Goal: Entertainment & Leisure: Consume media (video, audio)

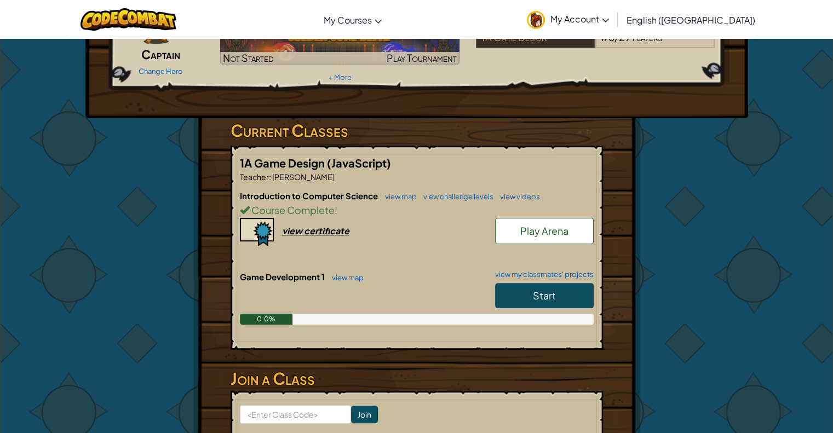
scroll to position [164, 0]
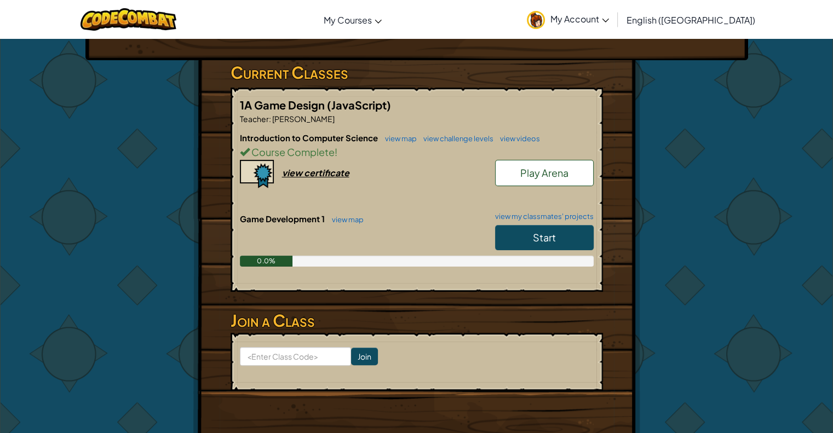
click at [510, 226] on link "Start" at bounding box center [544, 237] width 99 height 25
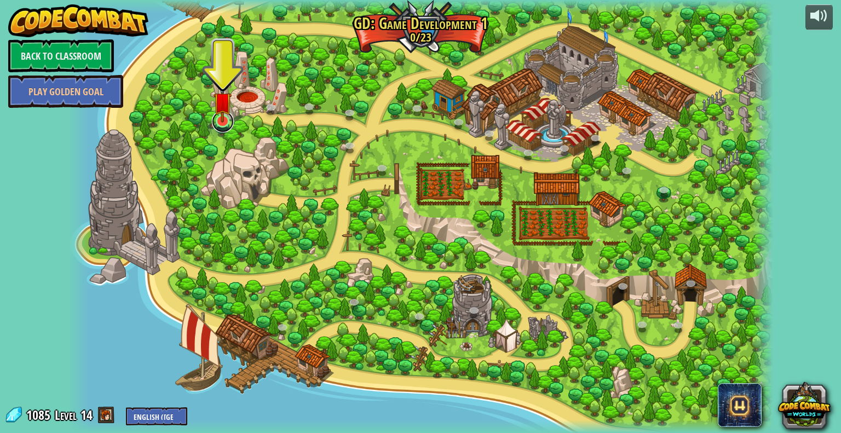
click at [225, 125] on link at bounding box center [223, 122] width 22 height 22
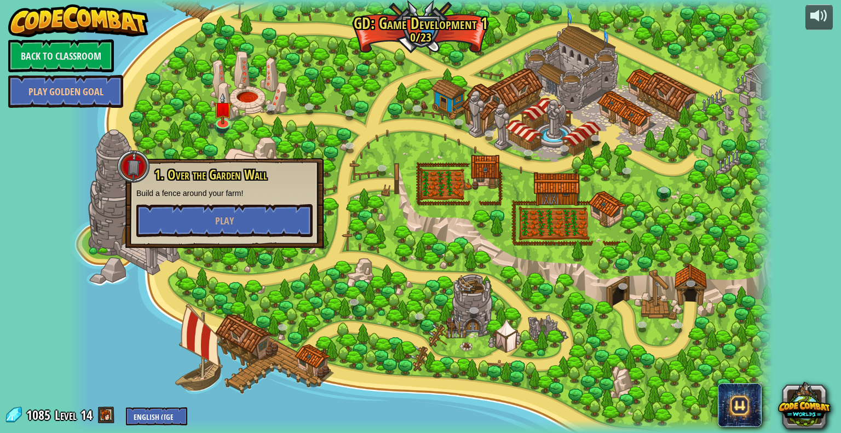
click at [231, 201] on div "1. Over the Garden Wall Build a fence around your farm! Play" at bounding box center [224, 203] width 176 height 70
click at [236, 211] on button "Play" at bounding box center [224, 220] width 176 height 33
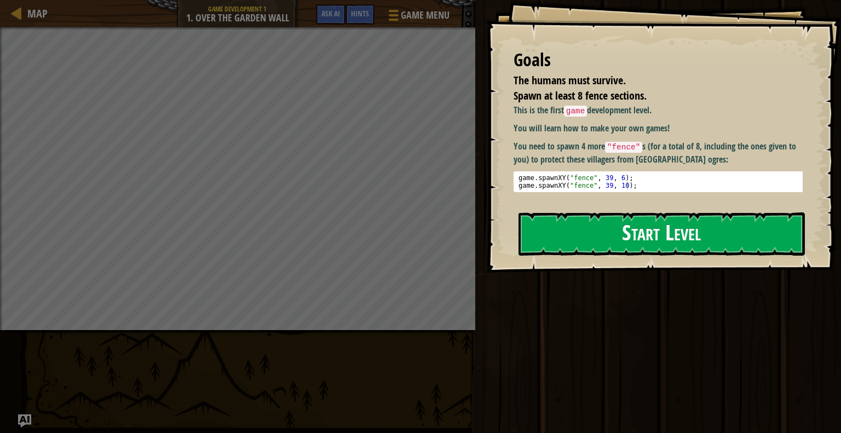
click at [543, 234] on button "Start Level" at bounding box center [662, 233] width 286 height 43
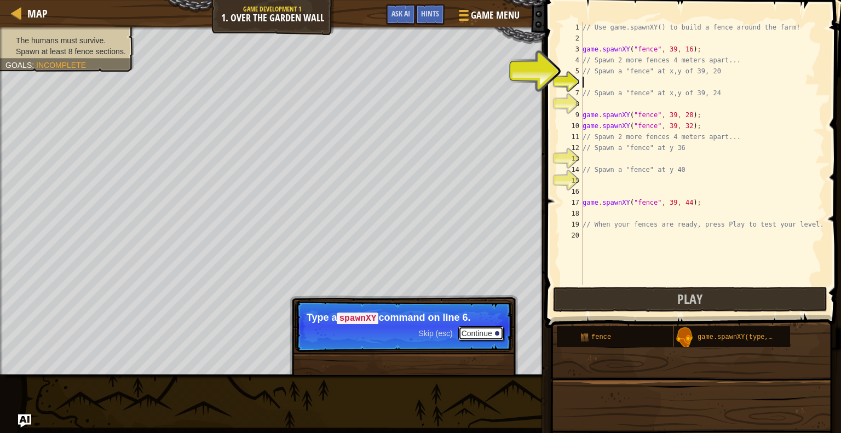
click at [490, 330] on button "Continue" at bounding box center [480, 333] width 45 height 14
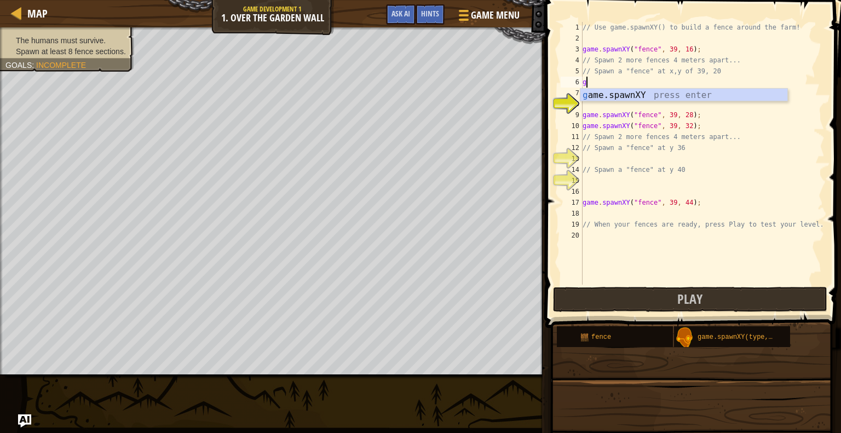
scroll to position [5, 0]
click at [603, 98] on div "gam e.spawnXY press enter" at bounding box center [683, 108] width 207 height 39
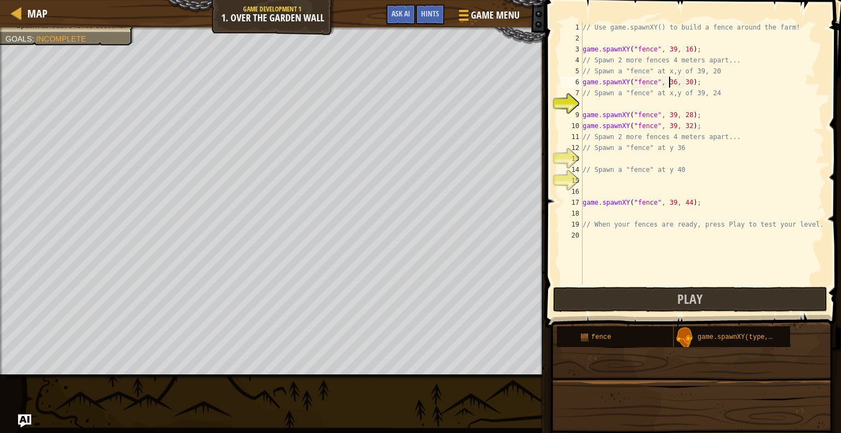
click at [668, 80] on div "// Use game.spawnXY() to build a fence around the farm! game . spawnXY ( "fence…" at bounding box center [702, 164] width 244 height 285
type textarea "game.spawnXY("fence", 39, 22);"
click at [592, 107] on div "// Use game.spawnXY() to build a fence around the farm! game . spawnXY ( "fence…" at bounding box center [702, 164] width 244 height 285
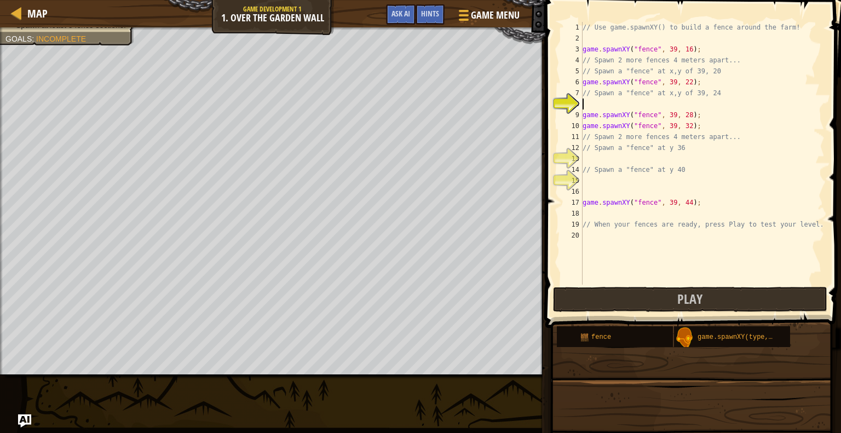
scroll to position [5, 0]
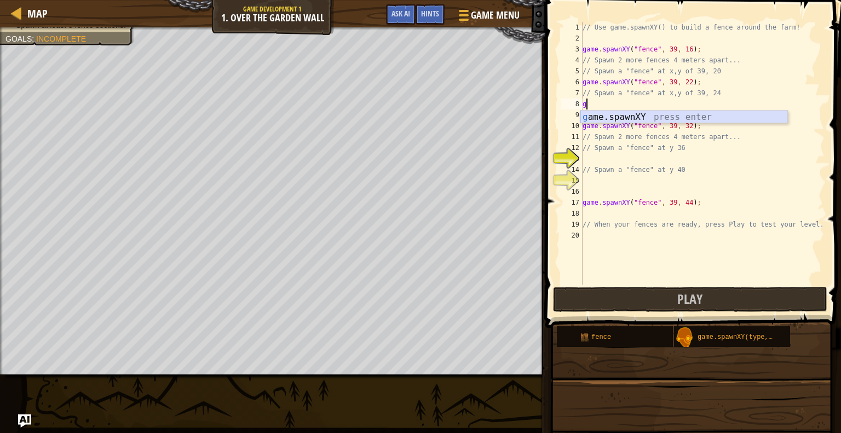
click at [597, 113] on div "g ame.spawnXY press enter" at bounding box center [683, 130] width 207 height 39
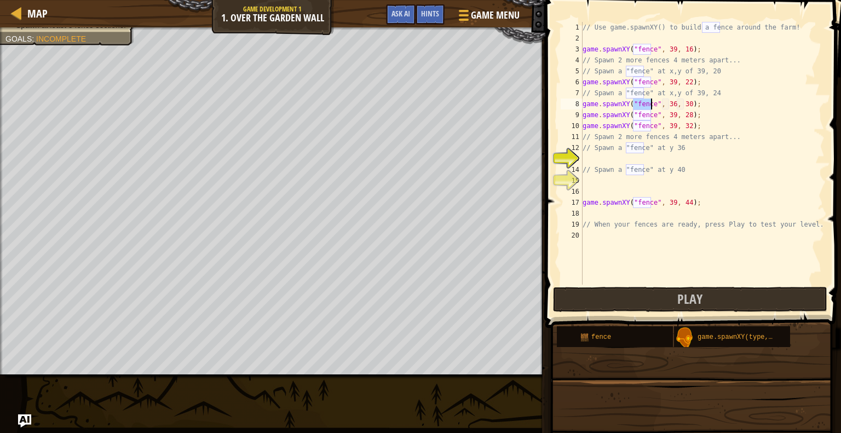
click at [665, 105] on div "// Use game.spawnXY() to build a fence around the farm! game . spawnXY ( "fence…" at bounding box center [702, 164] width 244 height 285
click at [669, 102] on div "// Use game.spawnXY() to build a fence around the farm! game . spawnXY ( "fence…" at bounding box center [702, 164] width 244 height 285
type textarea "game.spawnXY("fence", 38, 38);"
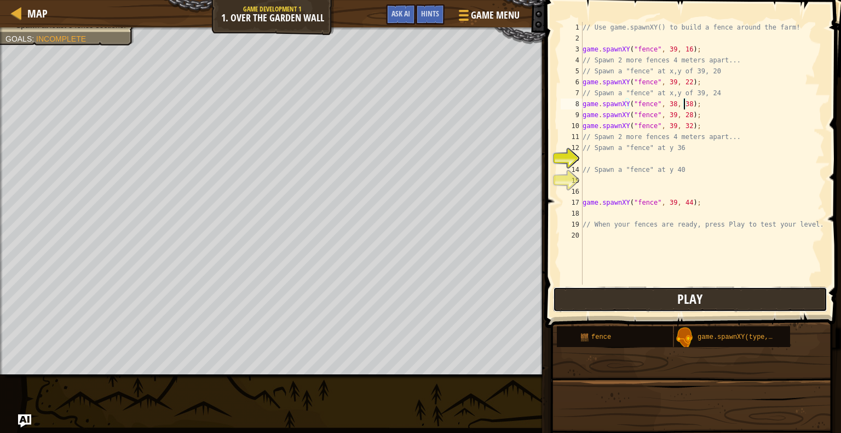
click at [607, 289] on button "Play" at bounding box center [690, 299] width 274 height 25
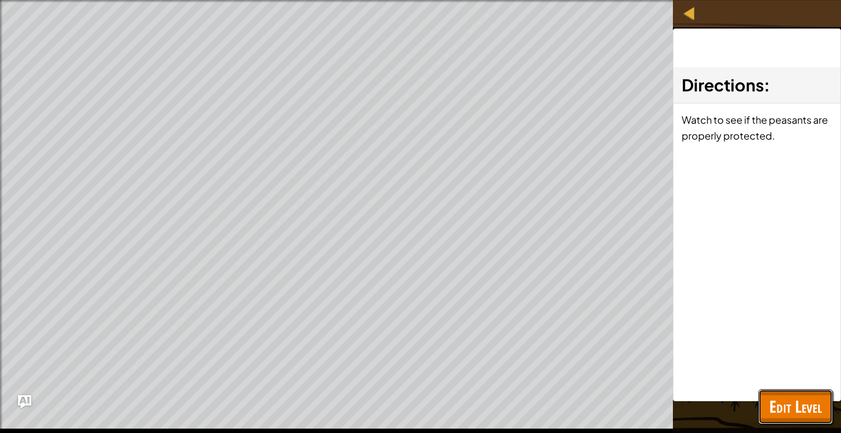
click at [804, 407] on span "Edit Level" at bounding box center [795, 406] width 53 height 22
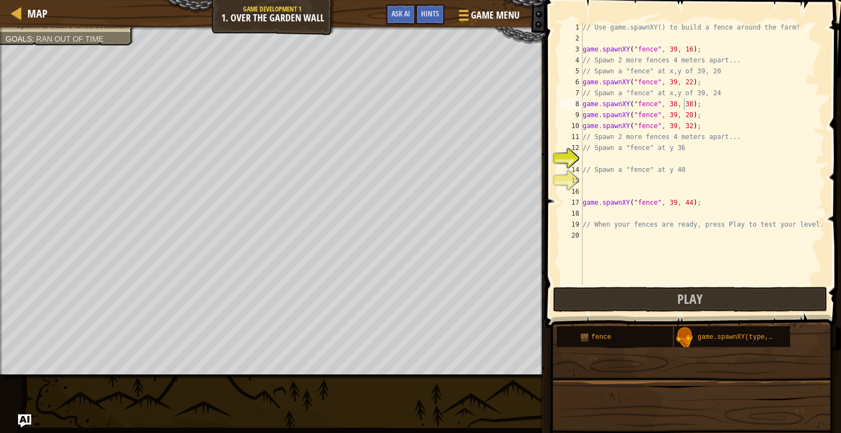
click at [595, 158] on div "// Use game.spawnXY() to build a fence around the farm! game . spawnXY ( "fence…" at bounding box center [702, 164] width 244 height 285
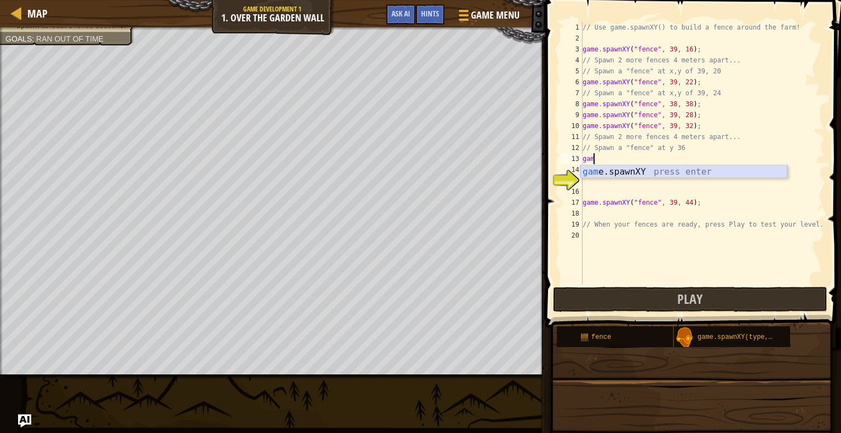
click at [603, 166] on div "gam e.spawnXY press enter" at bounding box center [683, 184] width 207 height 39
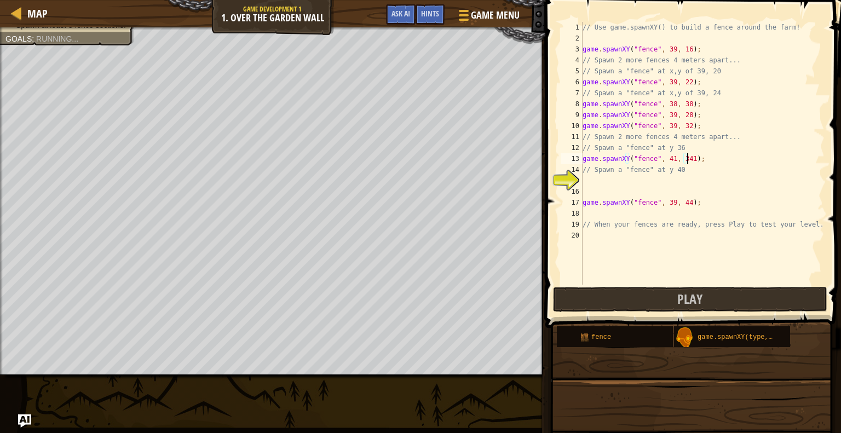
scroll to position [5, 8]
type textarea "game.spawnXY("fence", 41, 41);"
drag, startPoint x: 584, startPoint y: 157, endPoint x: 691, endPoint y: 159, distance: 106.8
click at [691, 159] on div "// Use game.spawnXY() to build a fence around the farm! game . spawnXY ( "fence…" at bounding box center [702, 164] width 244 height 285
click at [606, 189] on div "// Use game.spawnXY() to build a fence around the farm! game . spawnXY ( "fence…" at bounding box center [702, 164] width 244 height 285
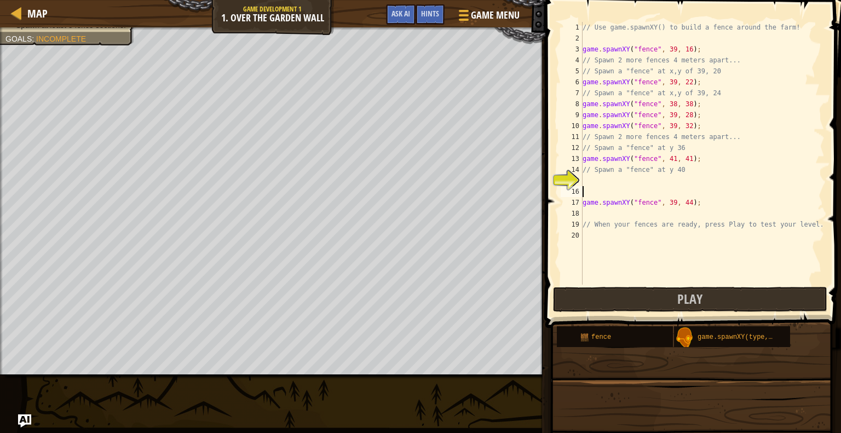
scroll to position [5, 0]
click at [605, 184] on div "// Use game.spawnXY() to build a fence around the farm! game . spawnXY ( "fence…" at bounding box center [702, 164] width 244 height 285
paste textarea "game.spawnXY("fence", 41, 41);"
click at [684, 180] on div "// Use game.spawnXY() to build a fence around the farm! game . spawnXY ( "fence…" at bounding box center [702, 164] width 244 height 285
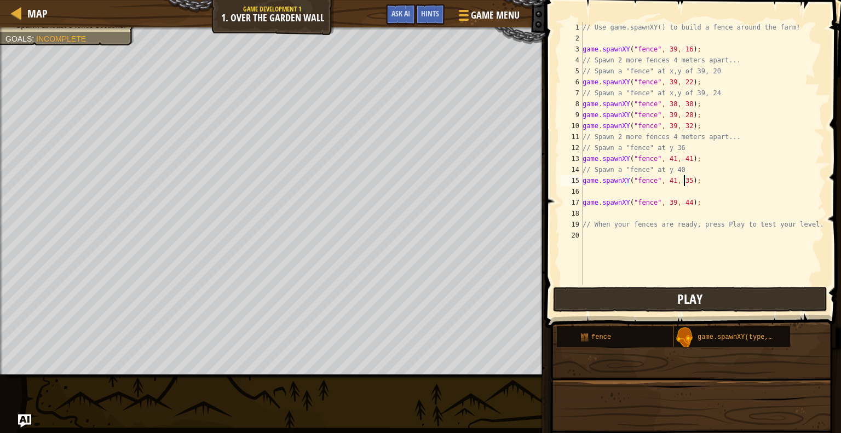
type textarea "game.spawnXY("fence", 41, 35);"
click at [613, 308] on button "Play" at bounding box center [690, 299] width 274 height 25
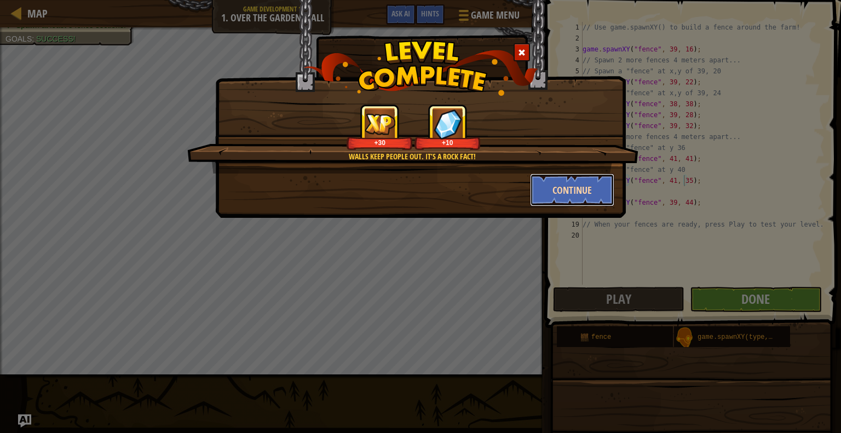
click at [588, 193] on button "Continue" at bounding box center [572, 190] width 85 height 33
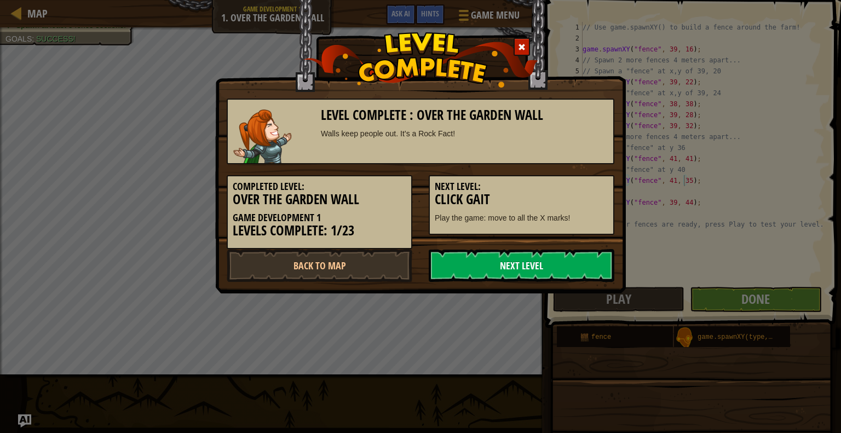
click at [510, 263] on link "Next Level" at bounding box center [522, 265] width 186 height 33
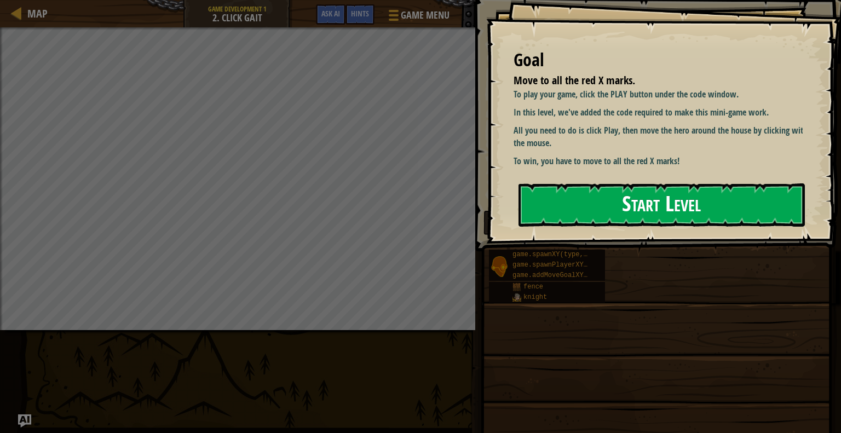
click at [588, 212] on button "Start Level" at bounding box center [662, 204] width 286 height 43
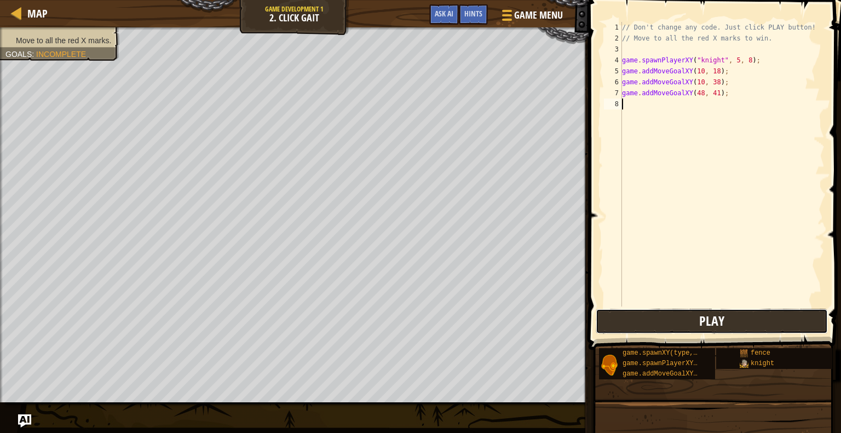
click at [640, 317] on button "Play" at bounding box center [712, 321] width 232 height 25
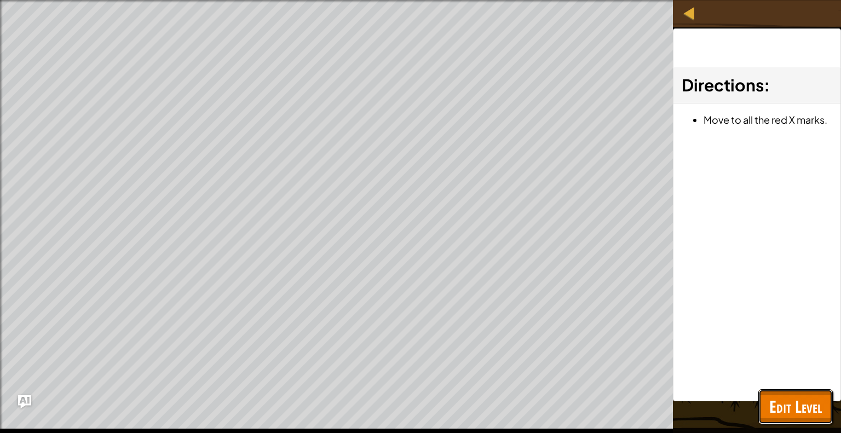
click at [773, 409] on span "Edit Level" at bounding box center [795, 406] width 53 height 22
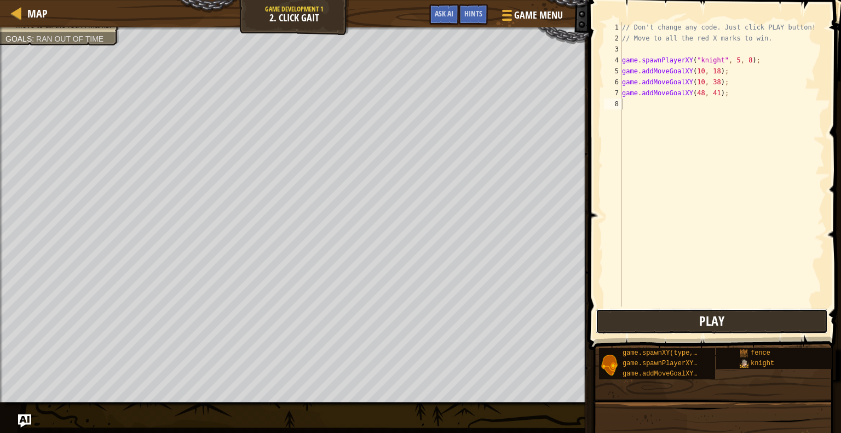
click at [625, 325] on button "Play" at bounding box center [712, 321] width 232 height 25
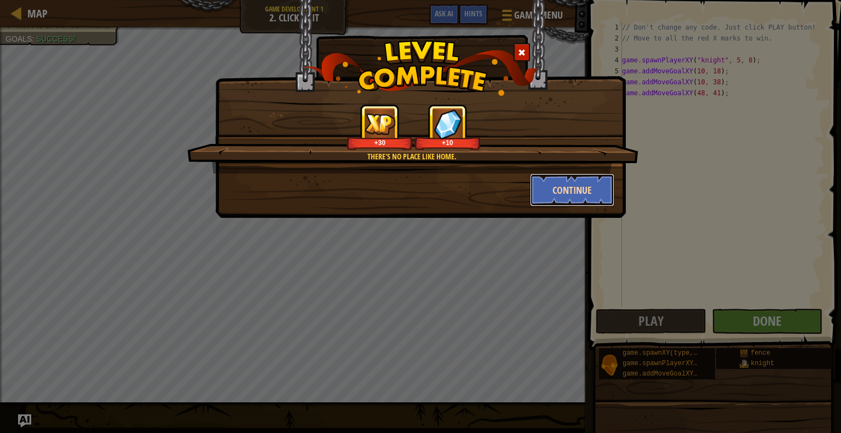
click at [543, 192] on button "Continue" at bounding box center [572, 190] width 85 height 33
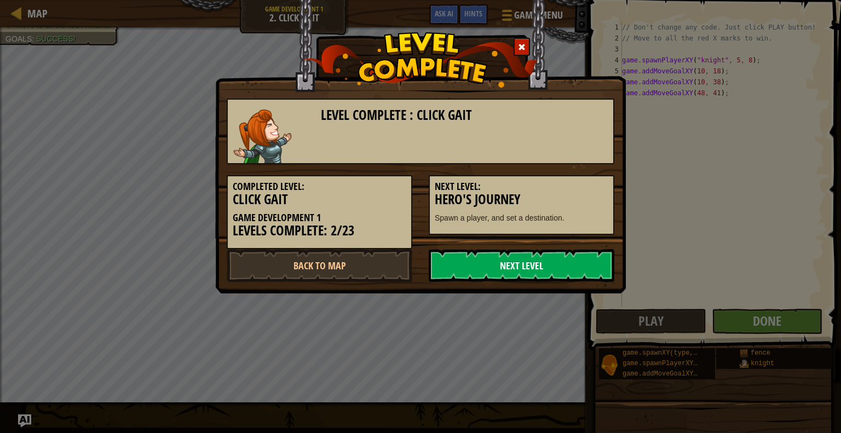
click at [542, 263] on link "Next Level" at bounding box center [522, 265] width 186 height 33
click at [499, 258] on link "Next Level" at bounding box center [522, 265] width 186 height 33
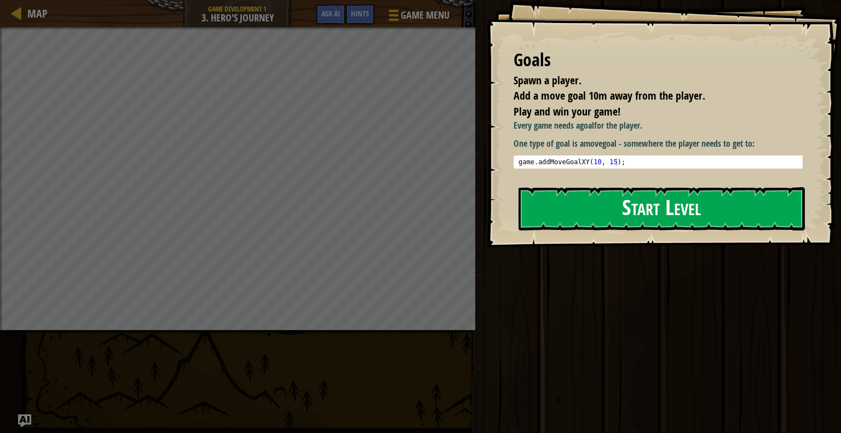
click at [545, 214] on button "Start Level" at bounding box center [662, 208] width 286 height 43
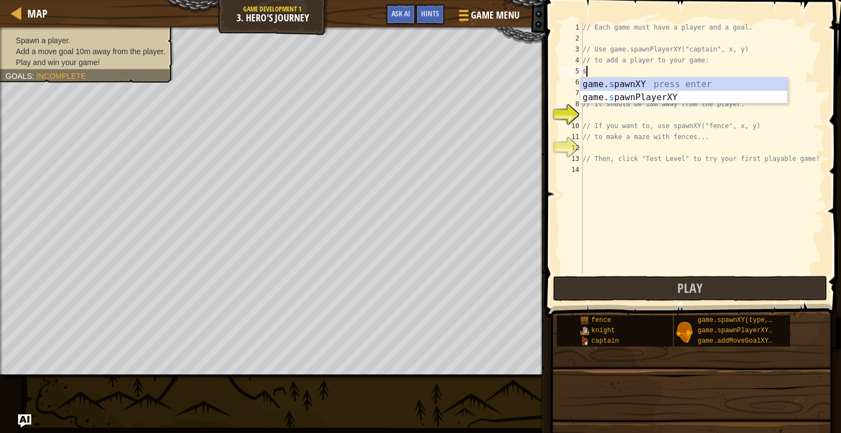
scroll to position [5, 0]
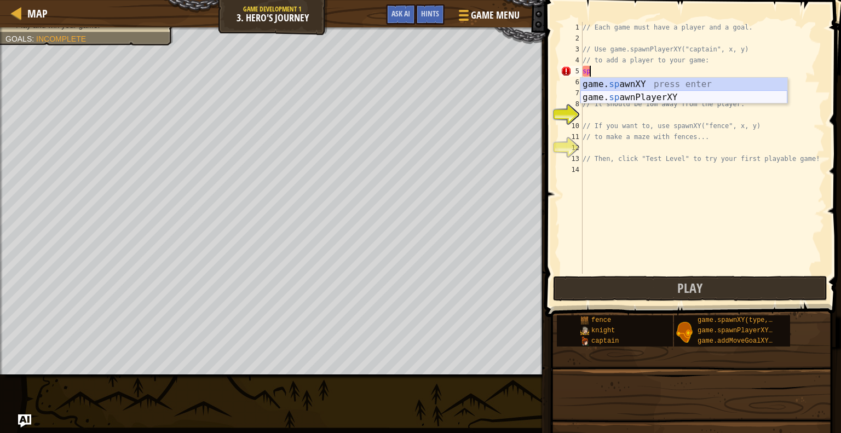
click at [647, 91] on div "game. sp awnXY press enter game. sp awnPlayerXY press enter" at bounding box center [683, 104] width 207 height 53
type textarea "var player = game.spawnPlayerXY("captain", 36, 30);"
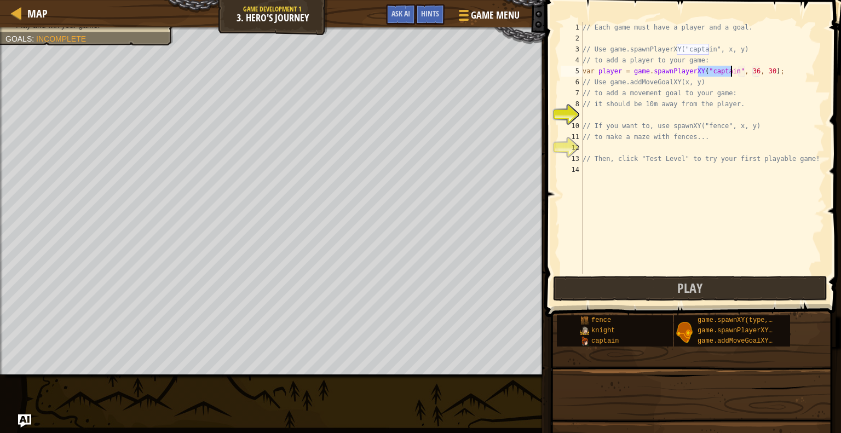
click at [602, 113] on div "// Each game must have a player and a goal. // Use game.spawnPlayerXY("captain"…" at bounding box center [702, 159] width 244 height 274
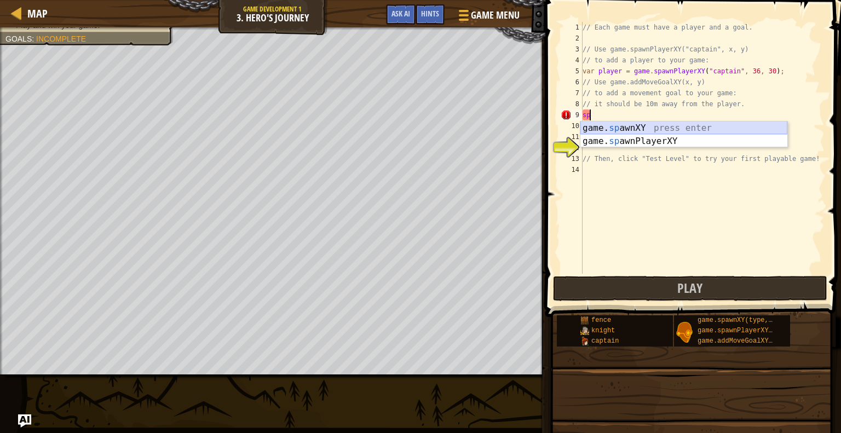
click at [613, 125] on div "game. sp awnXY press enter game. sp awnPlayerXY press enter" at bounding box center [683, 148] width 207 height 53
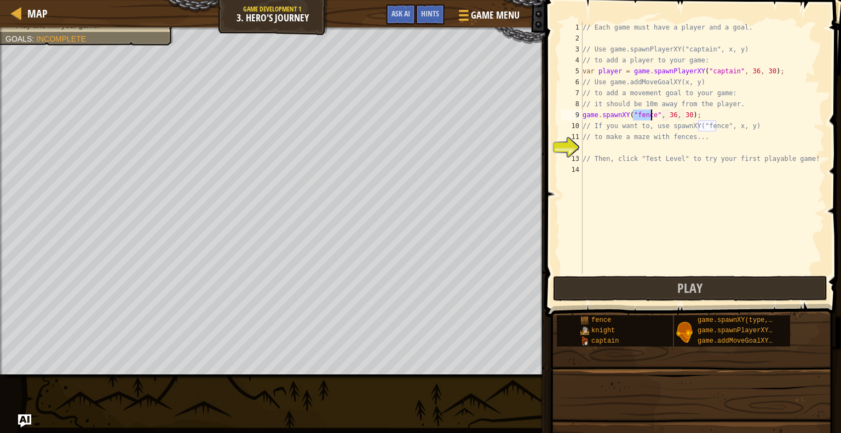
click at [665, 113] on div "// Each game must have a player and a goal. // Use game.spawnPlayerXY("captain"…" at bounding box center [702, 159] width 244 height 274
type textarea "game.spawnXY("fence", 46, 30);"
click at [633, 144] on div "// Each game must have a player and a goal. // Use game.spawnPlayerXY("captain"…" at bounding box center [702, 159] width 244 height 274
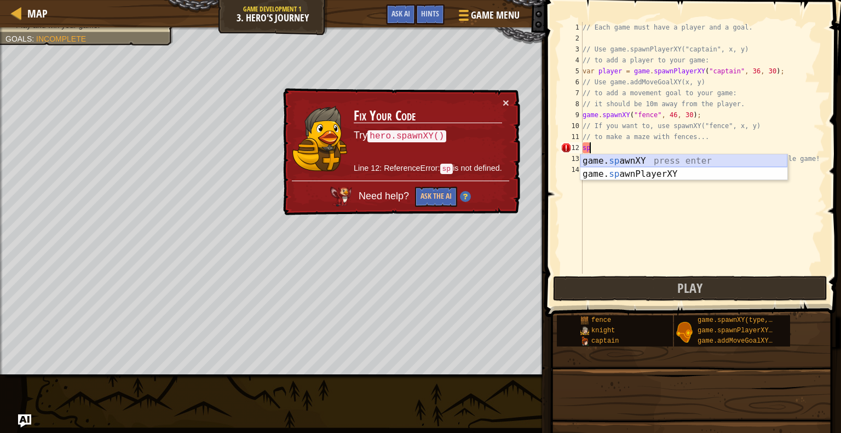
click at [634, 159] on div "game. sp awnXY press enter game. sp awnPlayerXY press enter" at bounding box center [683, 180] width 207 height 53
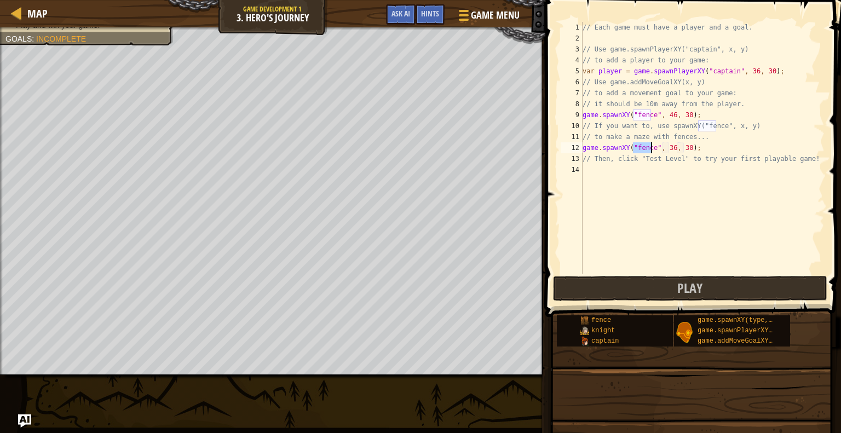
click at [665, 145] on div "// Each game must have a player and a goal. // Use game.spawnPlayerXY("captain"…" at bounding box center [702, 159] width 244 height 274
type textarea "game.spawnXY("fence", 26, 30);"
click at [629, 168] on div "// Each game must have a player and a goal. // Use game.spawnPlayerXY("captain"…" at bounding box center [702, 159] width 244 height 274
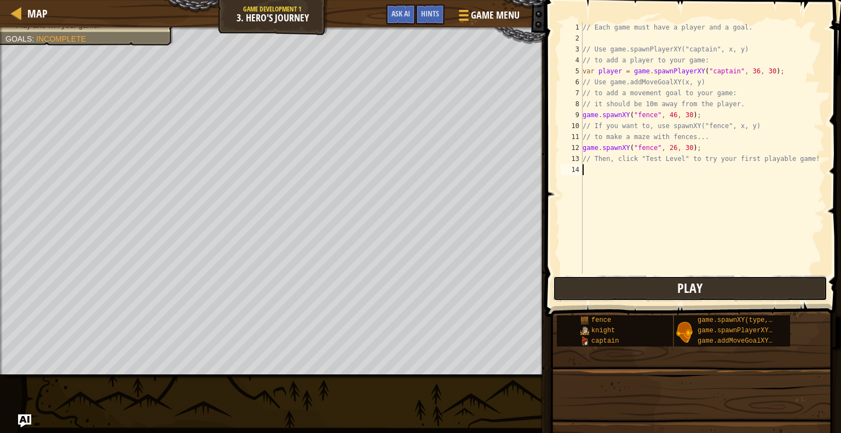
click at [653, 285] on button "Play" at bounding box center [690, 288] width 274 height 25
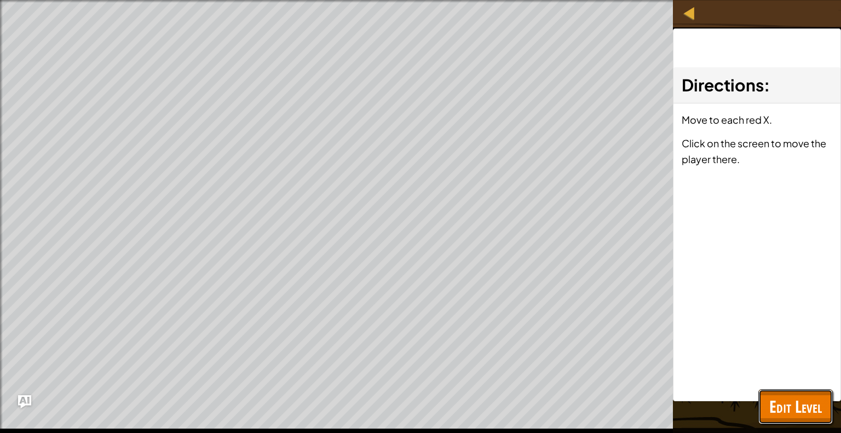
click at [798, 400] on span "Edit Level" at bounding box center [795, 406] width 53 height 22
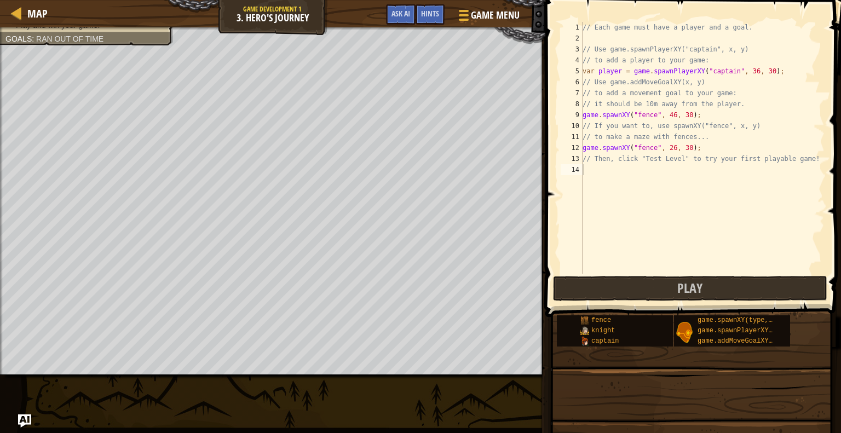
click at [613, 172] on div "// Each game must have a player and a goal. // Use game.spawnPlayerXY("captain"…" at bounding box center [702, 159] width 244 height 274
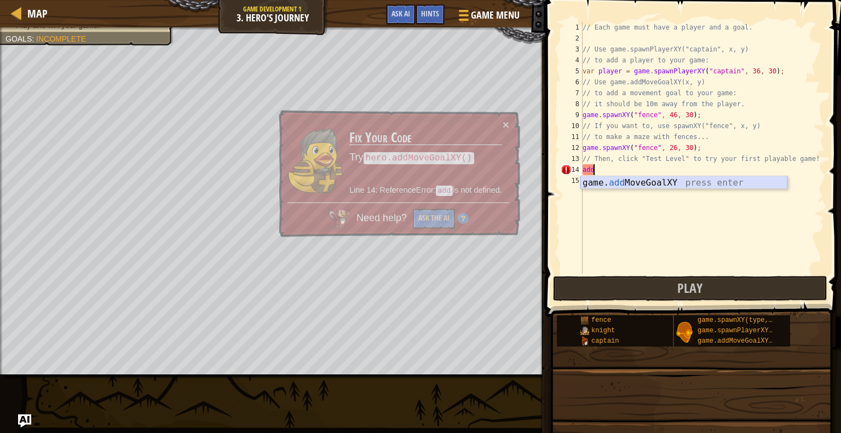
click at [616, 182] on div "game. add MoveGoalXY press enter" at bounding box center [683, 195] width 207 height 39
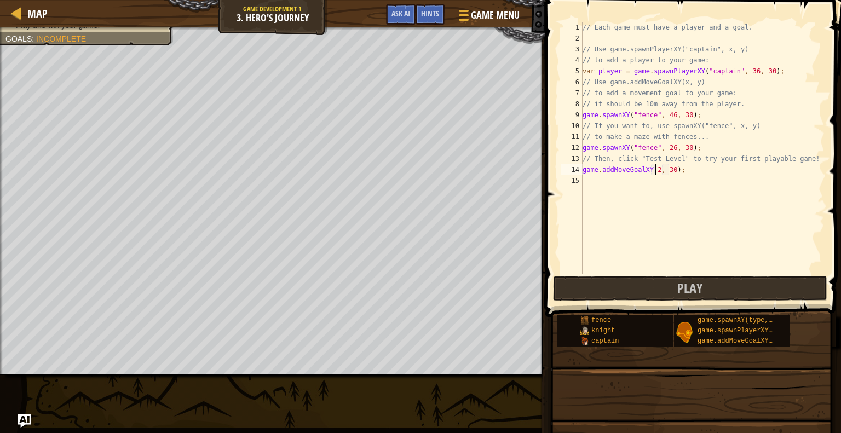
scroll to position [5, 6]
drag, startPoint x: 582, startPoint y: 170, endPoint x: 629, endPoint y: 168, distance: 47.1
click at [629, 168] on div "game.addMoveGoalXY(40, 30); 1 2 3 4 5 6 7 8 9 10 11 12 13 14 15 // Each game mu…" at bounding box center [692, 148] width 266 height 252
type textarea "game.addMoveGoalXY(40, 30);"
click at [596, 179] on div "// Each game must have a player and a goal. // Use game.spawnPlayerXY("captain"…" at bounding box center [702, 148] width 244 height 252
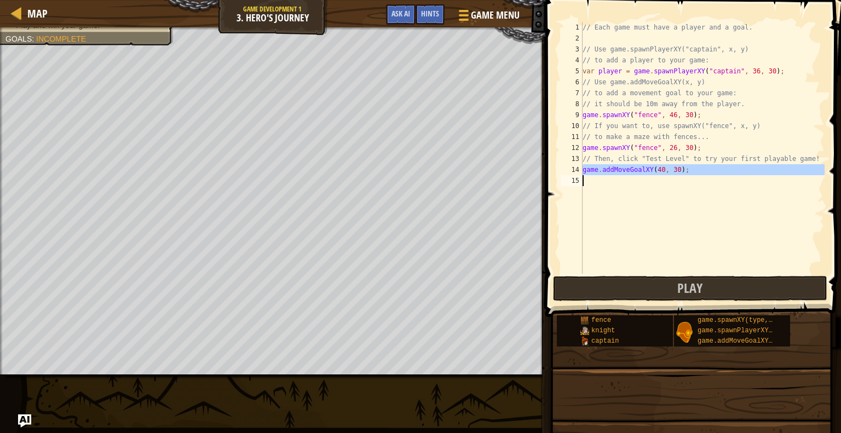
scroll to position [5, 0]
paste textarea "game.addMoveGoalXY(40, 30);"
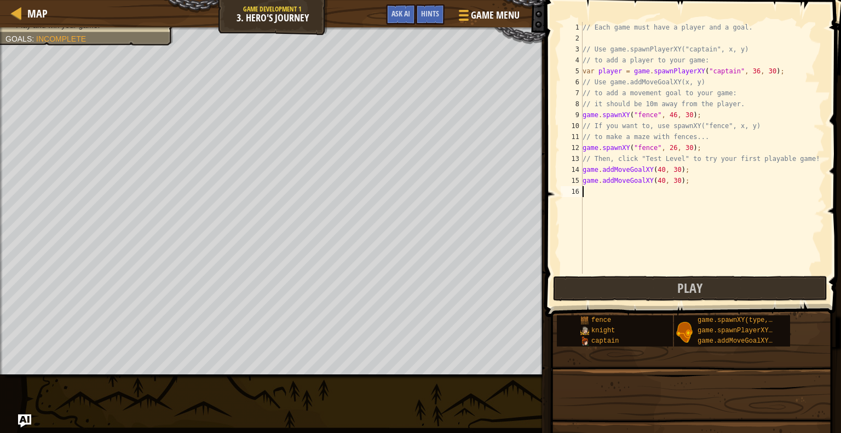
click at [653, 179] on div "// Each game must have a player and a goal. // Use game.spawnPlayerXY("captain"…" at bounding box center [702, 159] width 244 height 274
drag, startPoint x: 644, startPoint y: 186, endPoint x: 626, endPoint y: 187, distance: 17.6
click at [626, 187] on div "// Each game must have a player and a goal. // Use game.spawnPlayerXY("captain"…" at bounding box center [702, 159] width 244 height 274
type textarea "game.addMoveGoalXY(50, 30);"
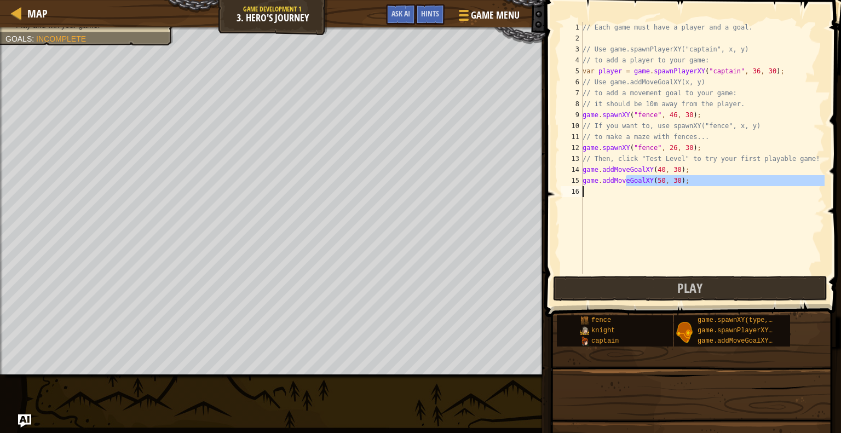
click at [625, 187] on div "// Each game must have a player and a goal. // Use game.spawnPlayerXY("captain"…" at bounding box center [702, 148] width 244 height 252
paste textarea "game.addMoveGoalXY(40, 30);"
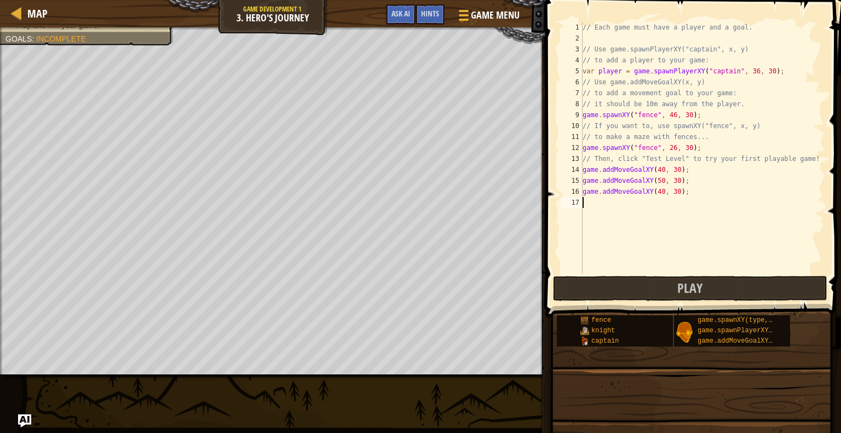
click at [653, 190] on div "// Each game must have a player and a goal. // Use game.spawnPlayerXY("captain"…" at bounding box center [702, 159] width 244 height 274
type textarea "game.addMoveGoalXY(20, 30);"
click at [645, 286] on button "Play" at bounding box center [690, 288] width 274 height 25
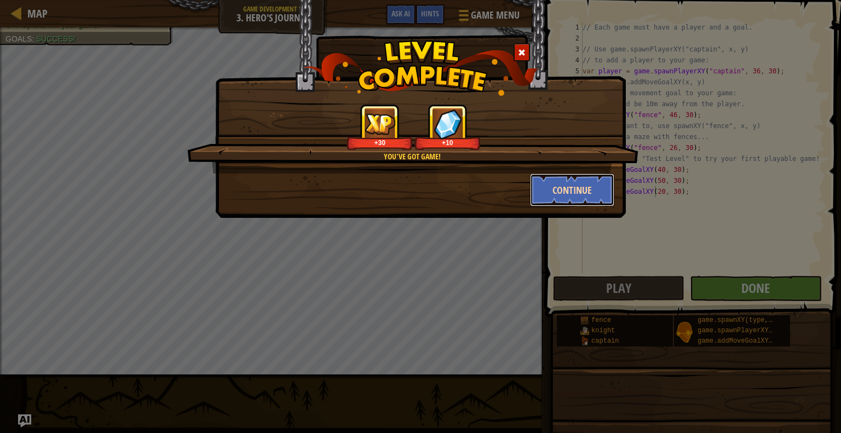
click at [570, 195] on button "Continue" at bounding box center [572, 190] width 85 height 33
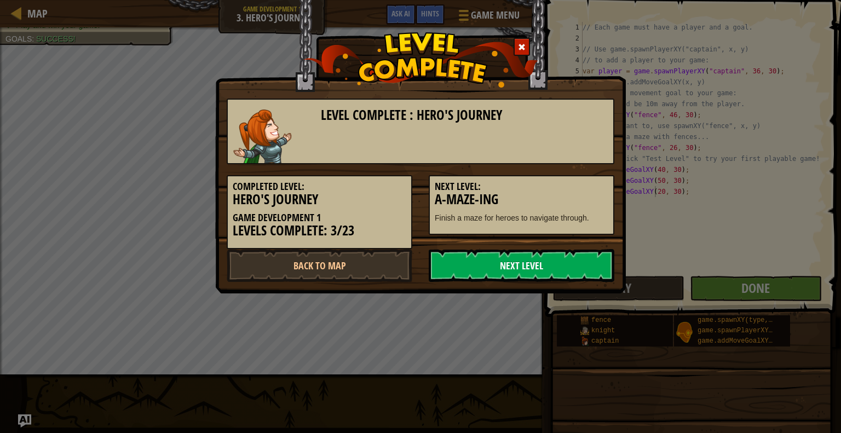
click at [543, 256] on link "Next Level" at bounding box center [522, 265] width 186 height 33
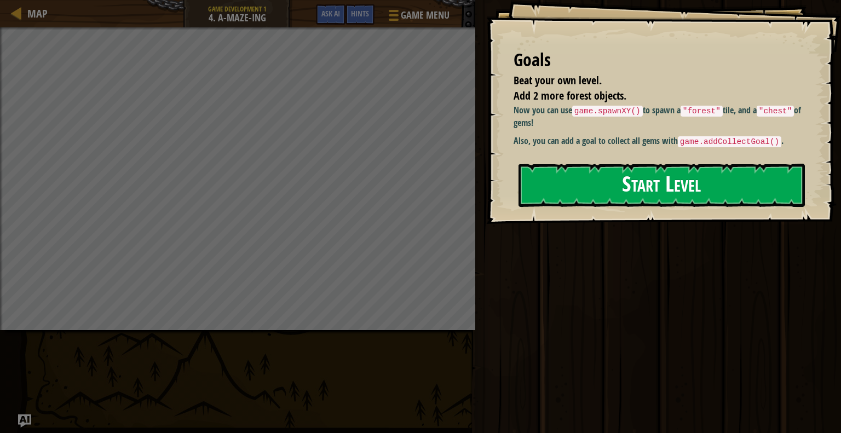
click at [544, 206] on button "Start Level" at bounding box center [662, 185] width 286 height 43
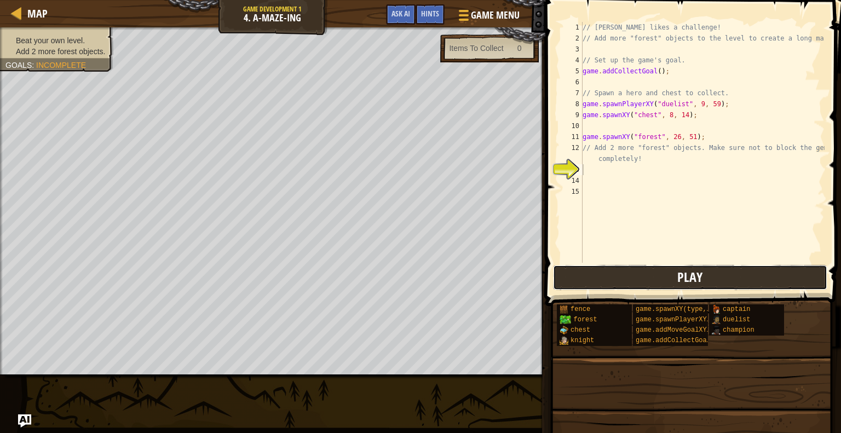
click at [592, 271] on button "Play" at bounding box center [690, 277] width 274 height 25
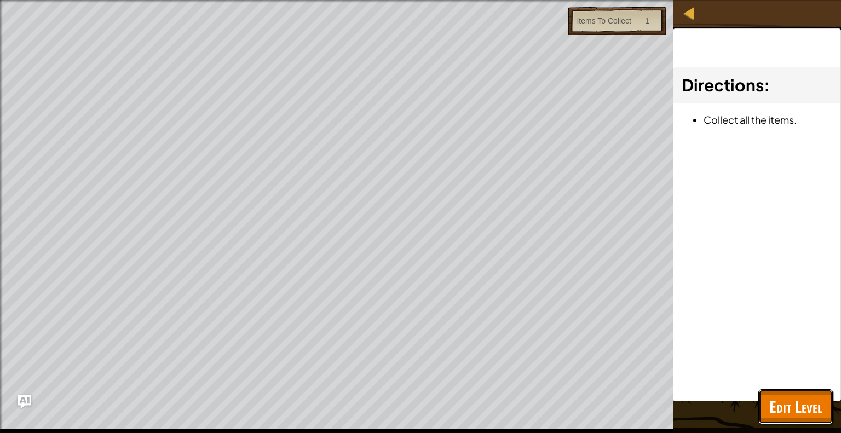
click at [800, 398] on span "Edit Level" at bounding box center [795, 406] width 53 height 22
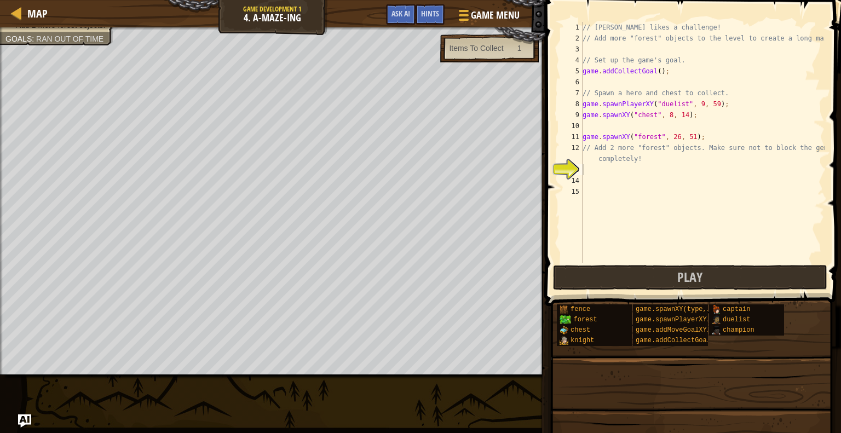
click at [589, 169] on div "// [PERSON_NAME] likes a challenge! // Add more "forest" objects to the level t…" at bounding box center [702, 153] width 244 height 263
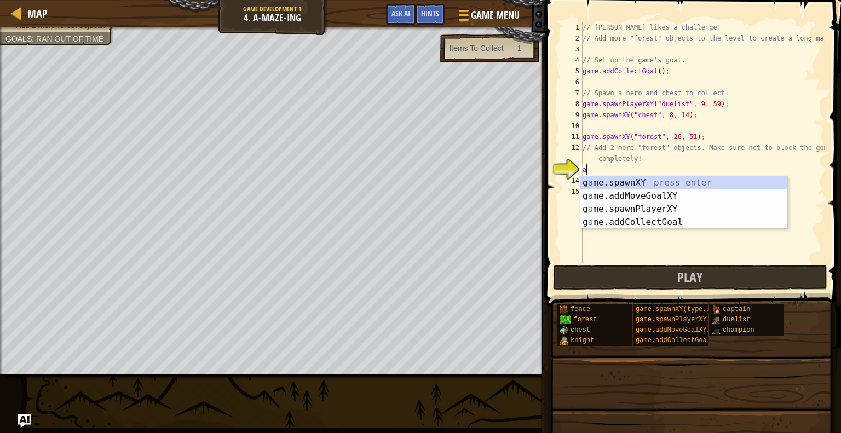
scroll to position [5, 0]
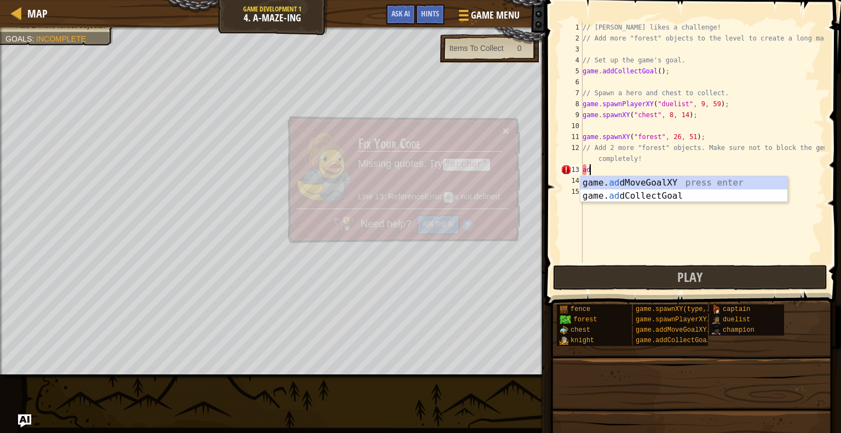
type textarea "add"
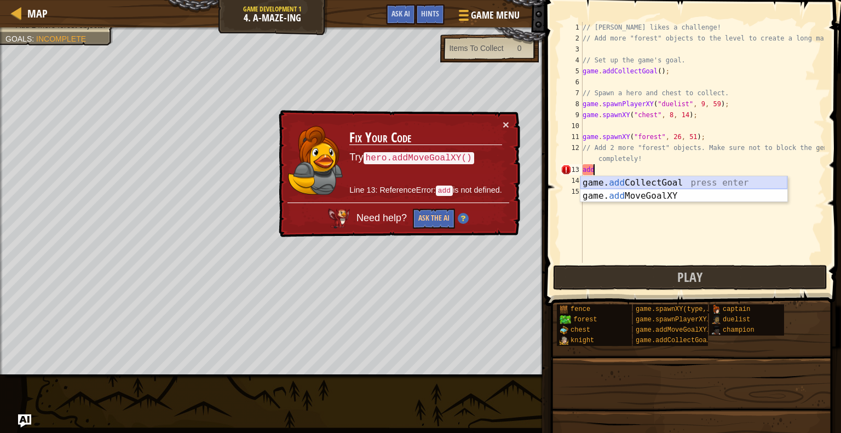
click at [609, 183] on div "game. add CollectGoal press enter game. add MoveGoalXY press enter" at bounding box center [683, 202] width 207 height 53
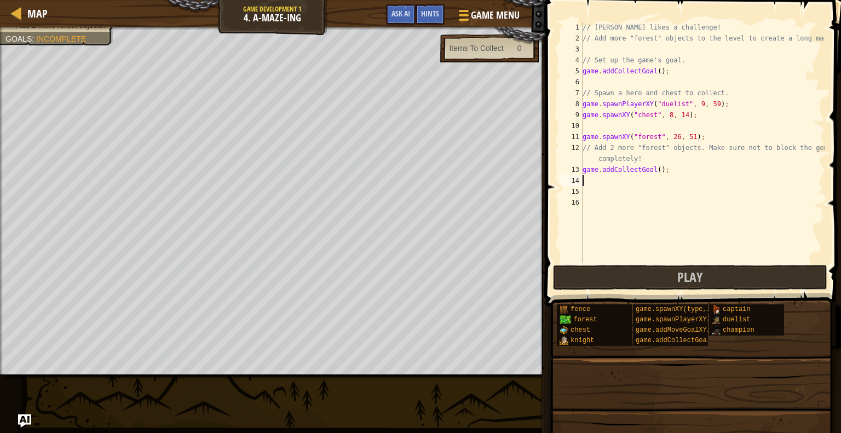
click at [655, 169] on div "// [PERSON_NAME] likes a challenge! // Add more "forest" objects to the level t…" at bounding box center [702, 153] width 244 height 263
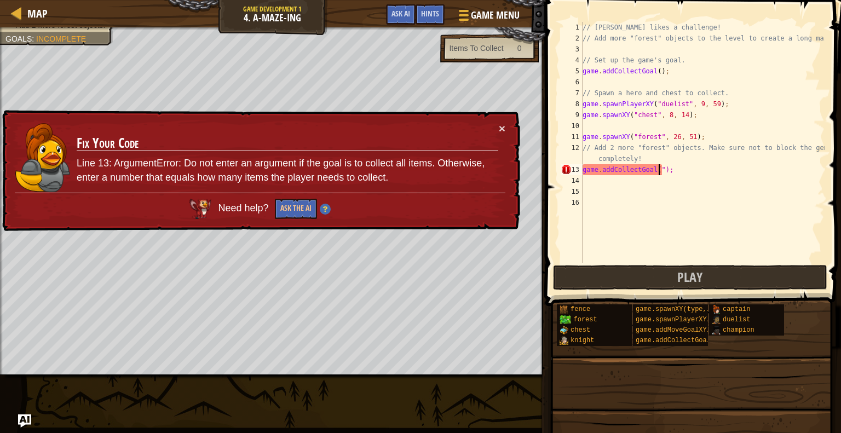
scroll to position [5, 5]
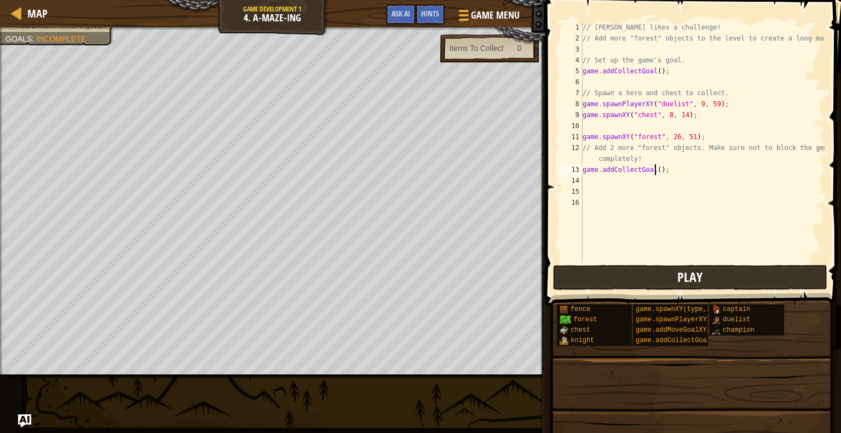
type textarea "game.addCollectGoal();"
click at [642, 280] on button "Play" at bounding box center [690, 277] width 274 height 25
click at [598, 178] on div "// [PERSON_NAME] likes a challenge! // Add more "forest" objects to the level t…" at bounding box center [702, 153] width 244 height 263
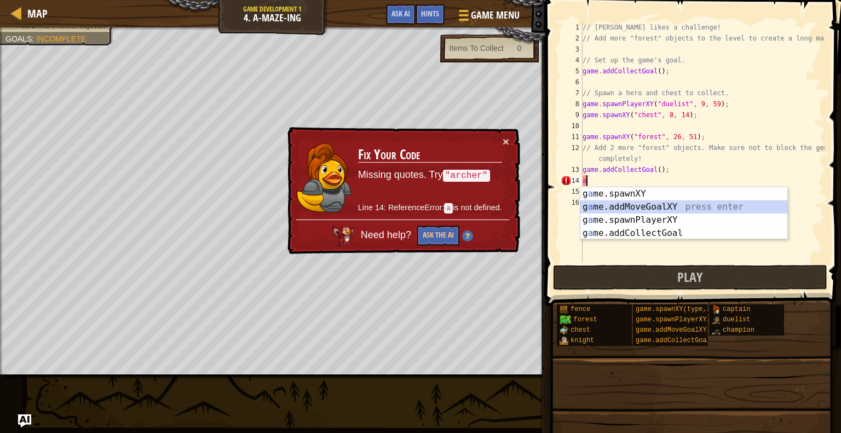
click at [608, 201] on div "g a me.spawnXY press enter g a me.addMoveGoalXY press enter g a me.spawnPlayerX…" at bounding box center [683, 226] width 207 height 79
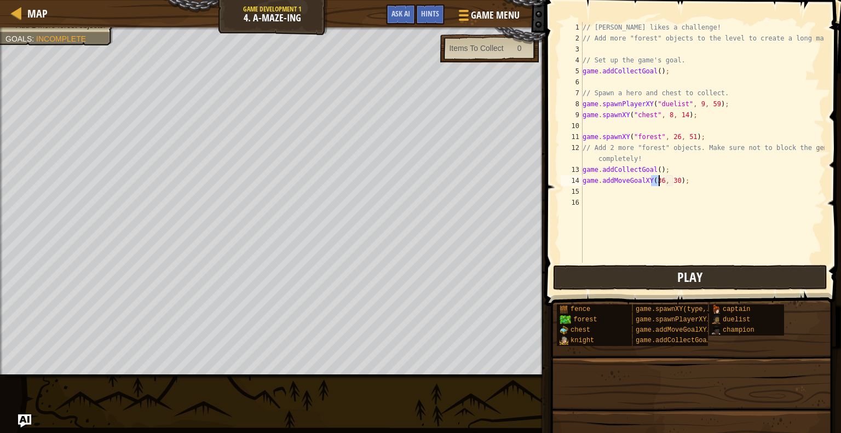
type textarea "game.addMoveGoalXY(36, 30);"
click at [581, 273] on button "Play" at bounding box center [690, 277] width 274 height 25
click at [585, 188] on div "// [PERSON_NAME] likes a challenge! // Add more "forest" objects to the level t…" at bounding box center [702, 153] width 244 height 263
type textarea "a"
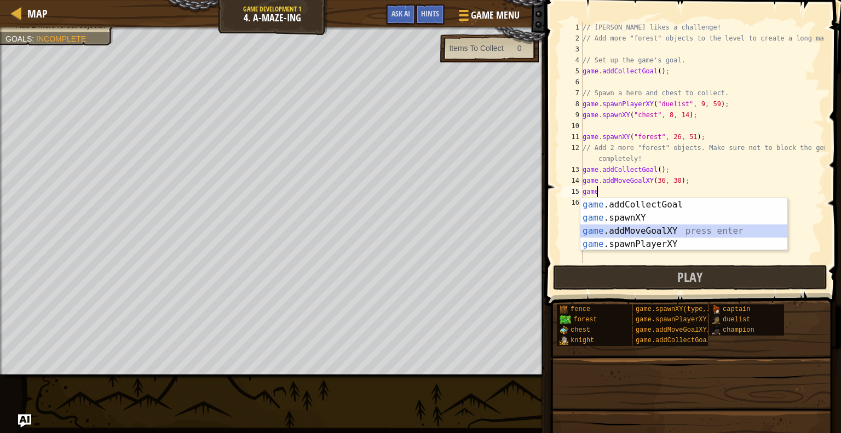
click at [633, 232] on div "game .addCollectGoal press enter game .spawnXY press enter game .addMoveGoalXY …" at bounding box center [683, 237] width 207 height 79
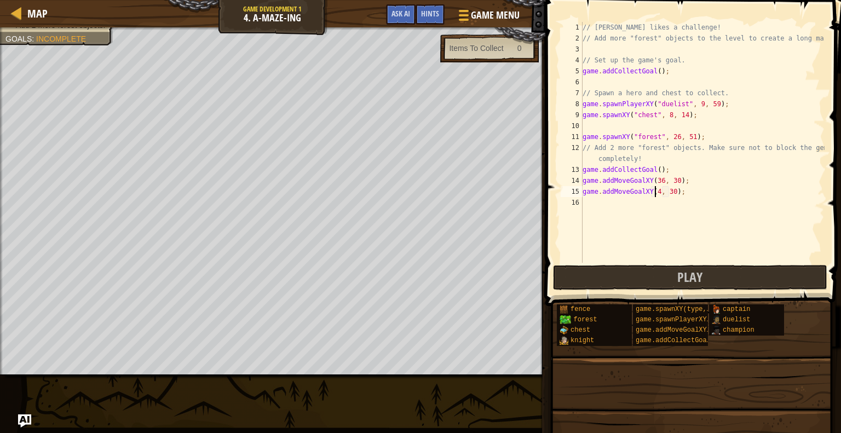
scroll to position [5, 6]
type textarea "game.addMoveGoalXY(20, 30);"
click at [666, 272] on button "Play" at bounding box center [690, 277] width 274 height 25
click at [479, 57] on div "Items To Collect" at bounding box center [489, 48] width 98 height 28
click at [473, 48] on div "Items To Collect" at bounding box center [476, 48] width 54 height 11
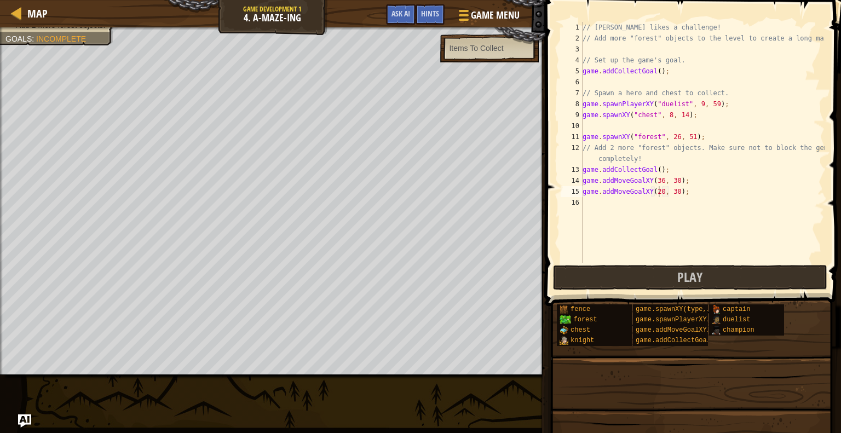
click at [503, 46] on div "Items To Collect" at bounding box center [476, 48] width 54 height 11
click at [403, 13] on span "Ask AI" at bounding box center [401, 13] width 19 height 10
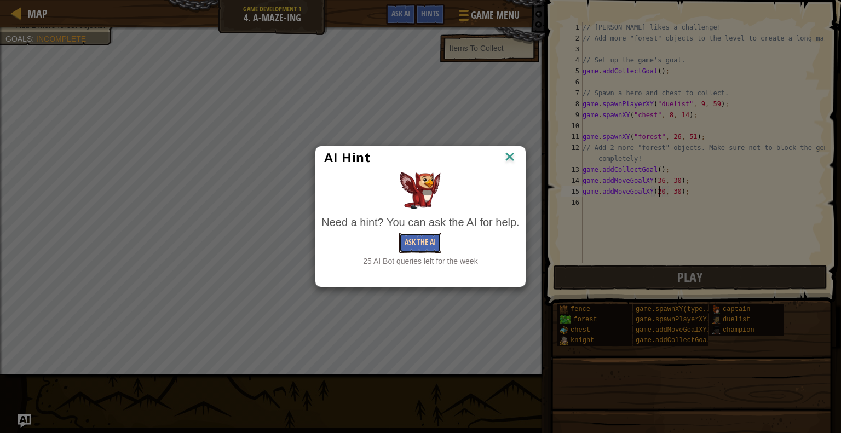
click at [418, 242] on button "Ask the AI" at bounding box center [420, 243] width 42 height 20
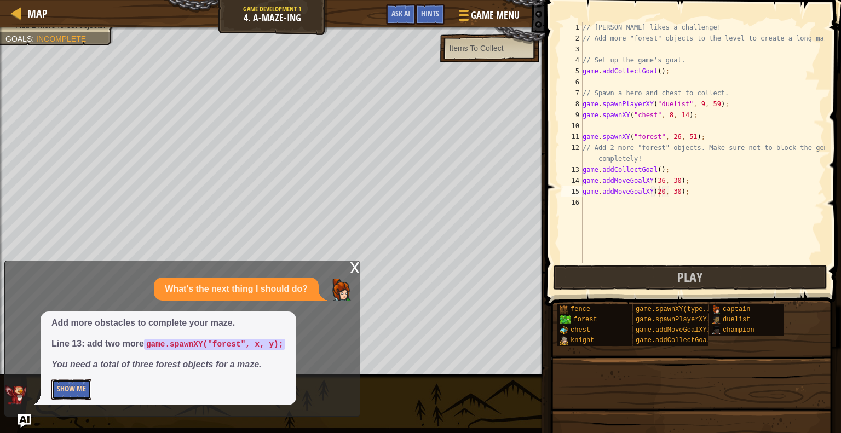
click at [78, 389] on button "Show Me" at bounding box center [71, 389] width 40 height 20
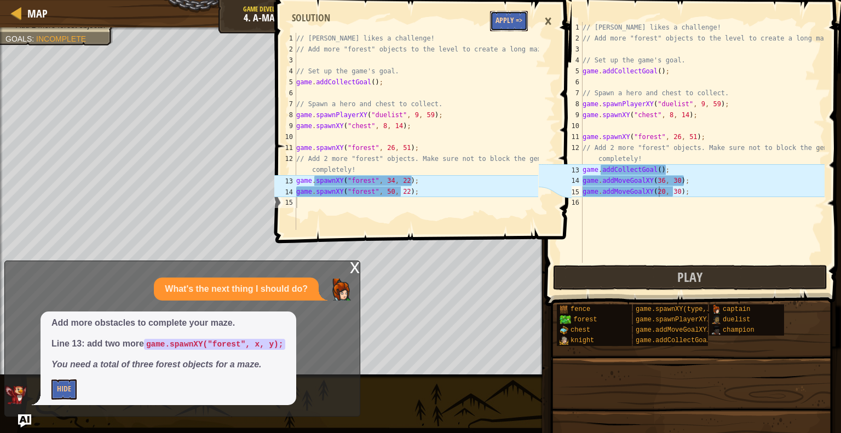
click at [496, 22] on button "Apply =>" at bounding box center [509, 21] width 38 height 20
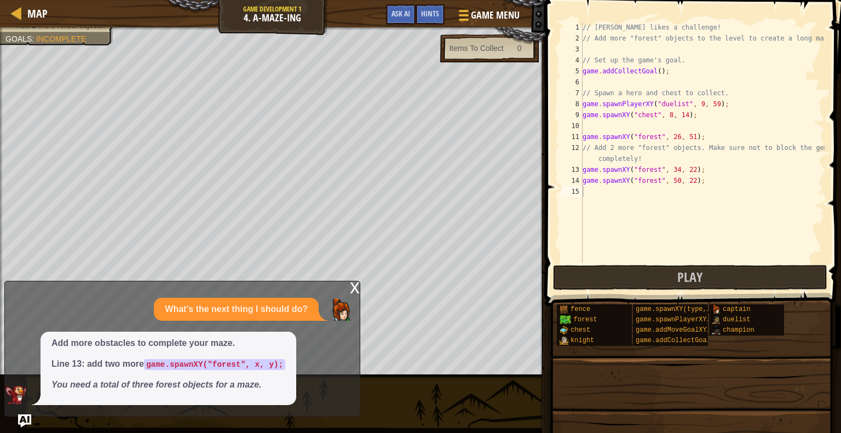
click at [354, 286] on div "x" at bounding box center [355, 286] width 10 height 11
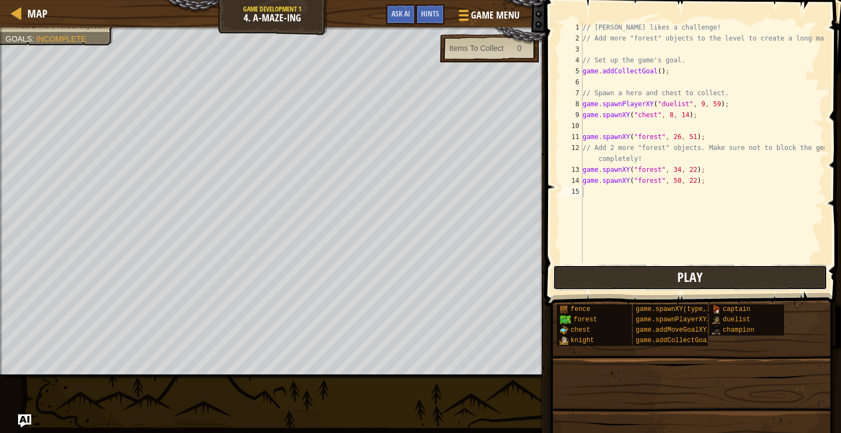
click at [607, 270] on button "Play" at bounding box center [690, 277] width 274 height 25
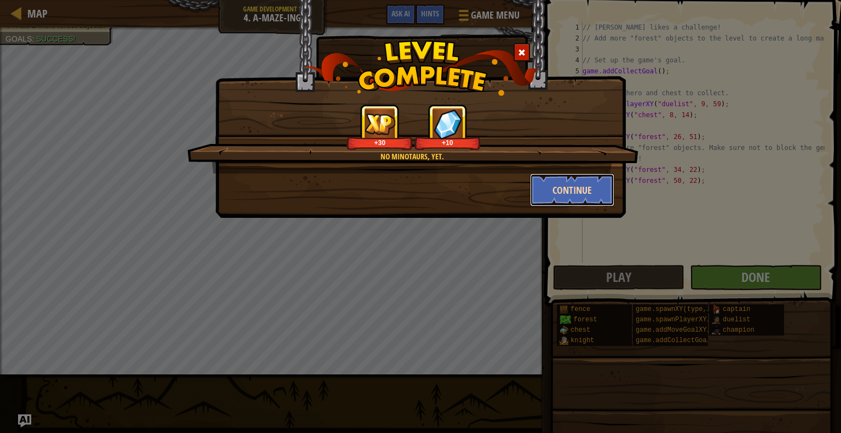
click at [602, 194] on button "Continue" at bounding box center [572, 190] width 85 height 33
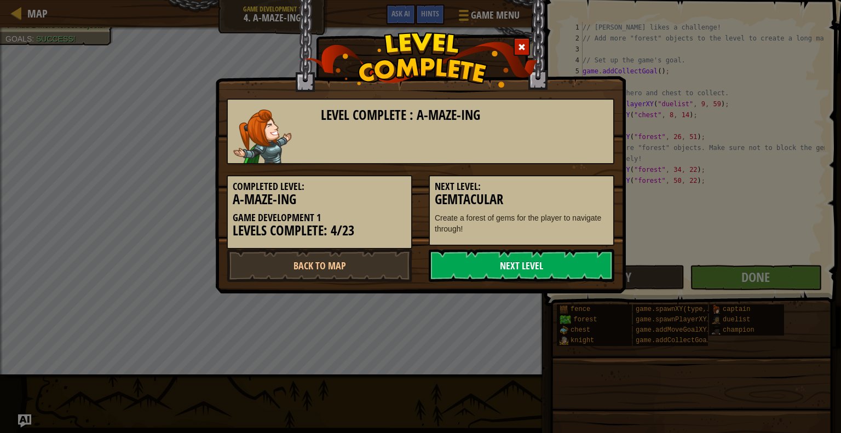
click at [526, 264] on link "Next Level" at bounding box center [522, 265] width 186 height 33
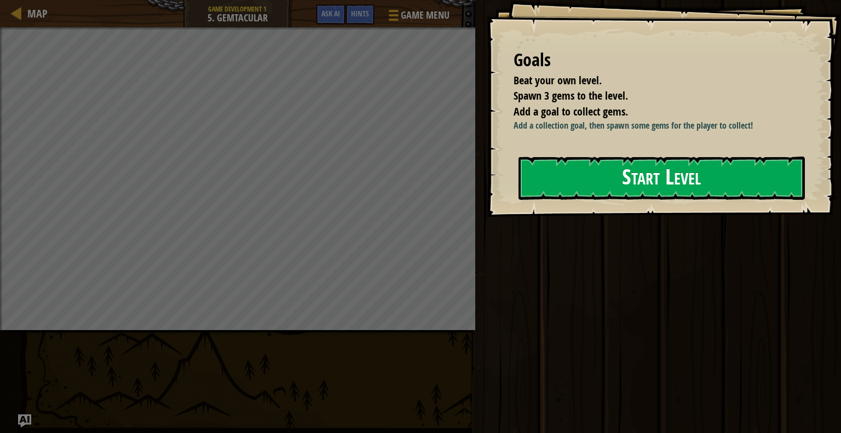
click at [608, 200] on button "Start Level" at bounding box center [662, 178] width 286 height 43
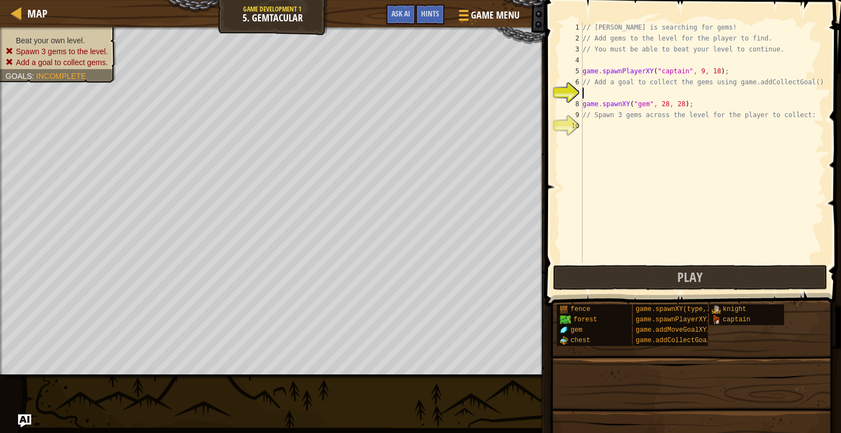
scroll to position [5, 0]
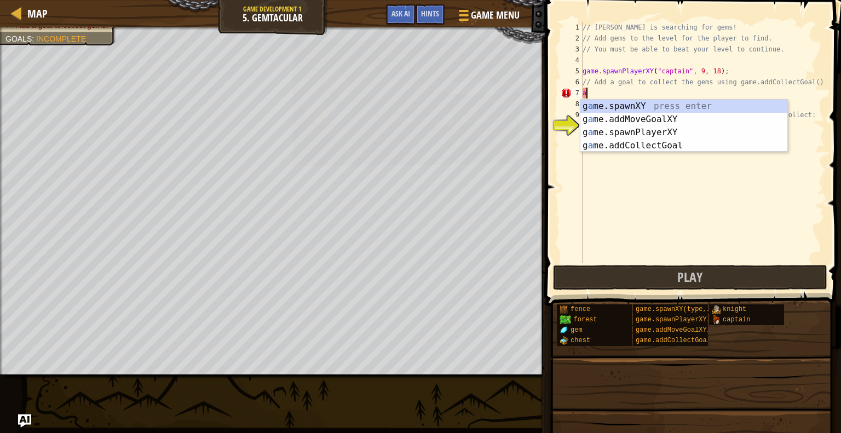
type textarea "add"
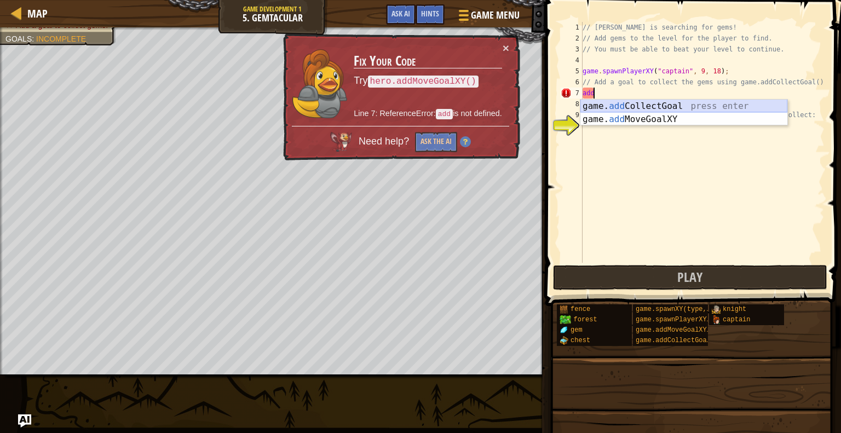
click at [600, 108] on div "game. add CollectGoal press enter game. add MoveGoalXY press enter" at bounding box center [683, 126] width 207 height 53
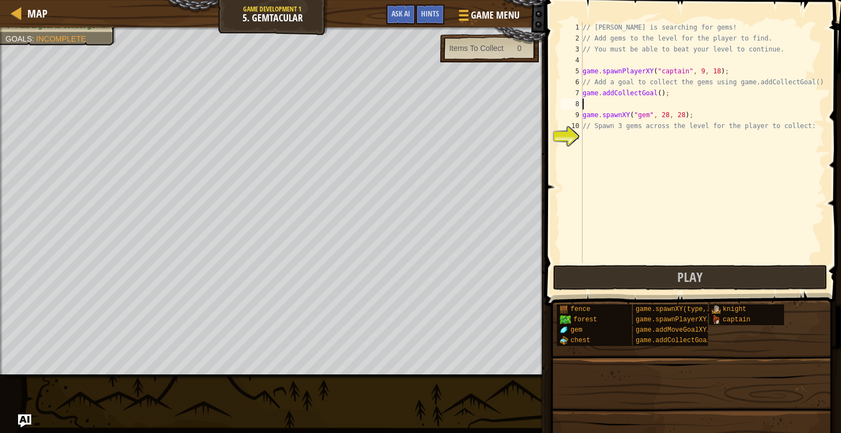
click at [655, 93] on div "// [PERSON_NAME] is searching for gems! // Add gems to the level for the player…" at bounding box center [702, 153] width 244 height 263
type textarea "game.addCollectGoal();"
click at [594, 135] on div "// [PERSON_NAME] is searching for gems! // Add gems to the level for the player…" at bounding box center [702, 153] width 244 height 263
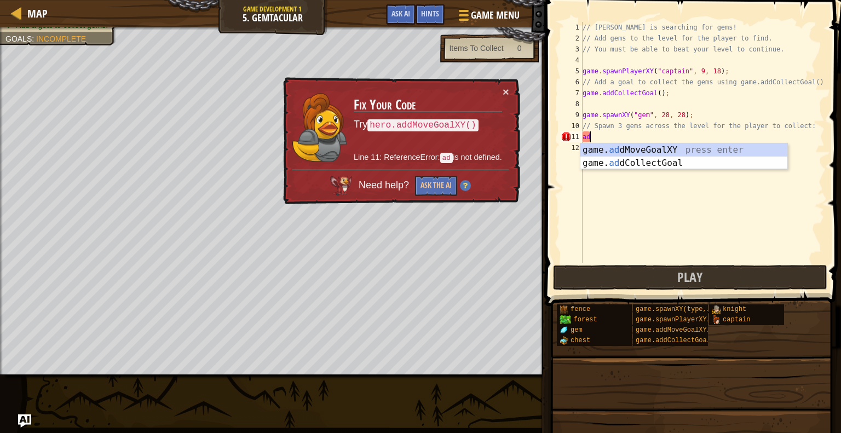
type textarea "add"
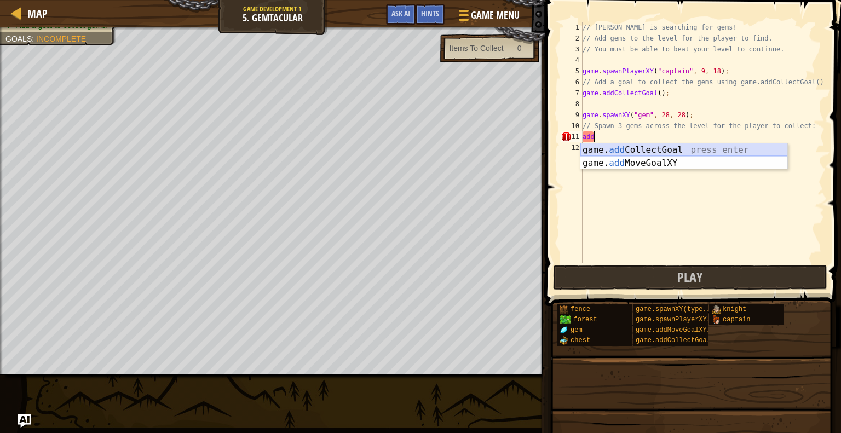
click at [620, 151] on div "game. add CollectGoal press enter game. add MoveGoalXY press enter" at bounding box center [683, 169] width 207 height 53
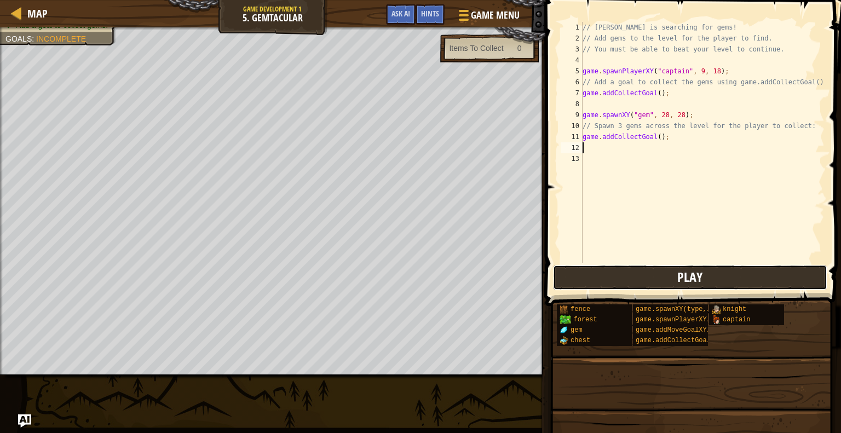
click at [623, 279] on button "Play" at bounding box center [690, 277] width 274 height 25
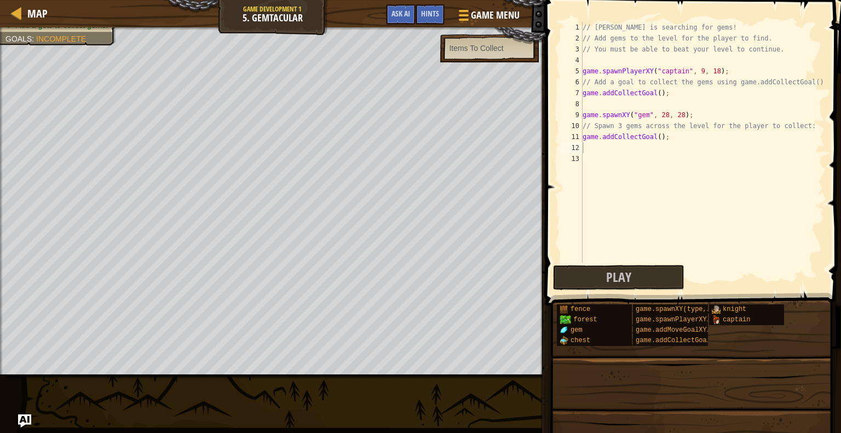
type textarea "game.addCollectGoal();"
click at [653, 136] on div "// [PERSON_NAME] is searching for gems! // Add gems to the level for the player…" at bounding box center [702, 153] width 244 height 263
click at [655, 137] on div "// [PERSON_NAME] is searching for gems! // Add gems to the level for the player…" at bounding box center [702, 153] width 244 height 263
click at [626, 147] on div "// [PERSON_NAME] is searching for gems! // Add gems to the level for the player…" at bounding box center [702, 153] width 244 height 263
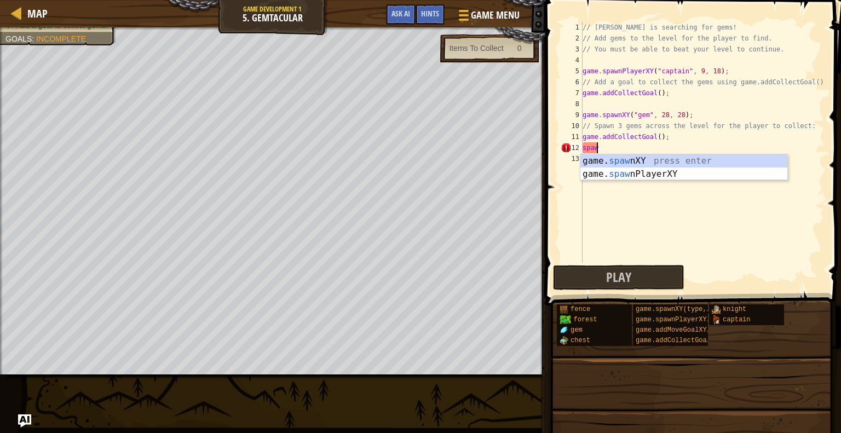
scroll to position [5, 1]
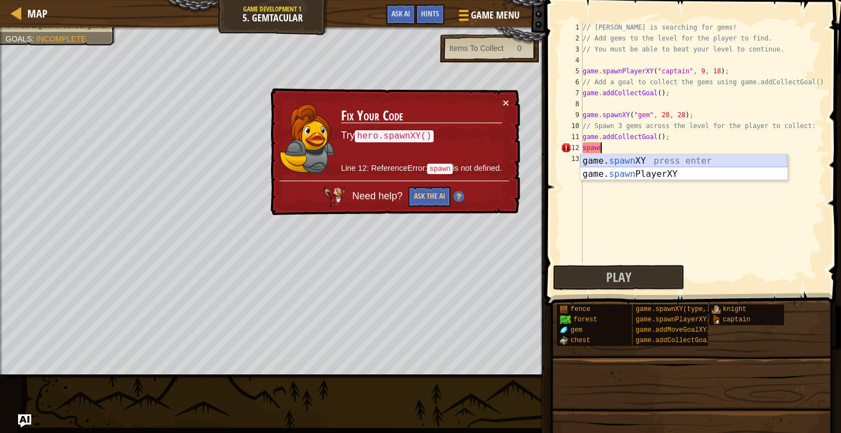
click at [635, 163] on div "game. spawn XY press enter game. spawn PlayerXY press enter" at bounding box center [683, 180] width 207 height 53
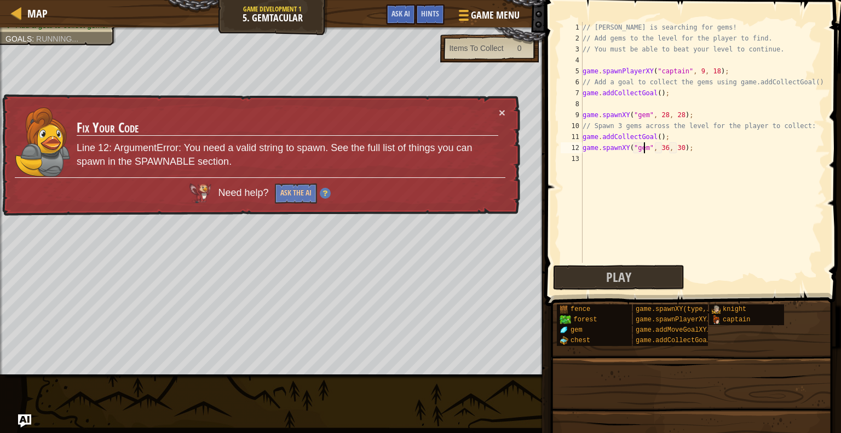
scroll to position [5, 5]
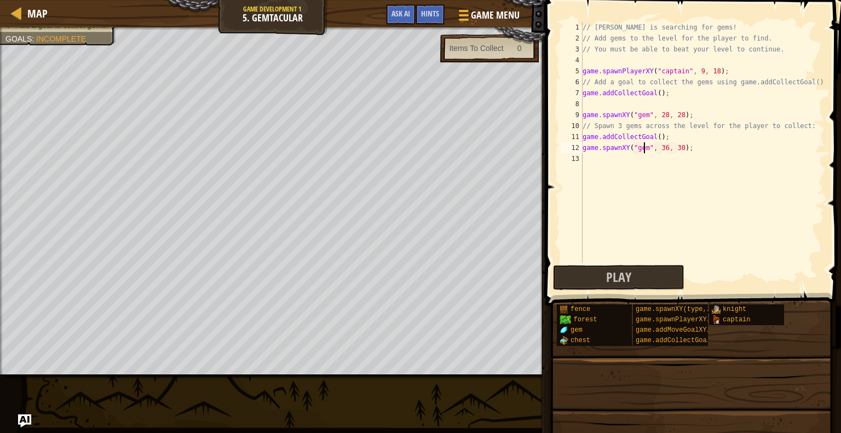
click at [659, 146] on div "// [PERSON_NAME] is searching for gems! // Add gems to the level for the player…" at bounding box center [702, 153] width 244 height 263
type textarea "game.spawnXY("gem", 26, 30);"
drag, startPoint x: 583, startPoint y: 147, endPoint x: 693, endPoint y: 148, distance: 110.1
click at [693, 148] on div "// [PERSON_NAME] is searching for gems! // Add gems to the level for the player…" at bounding box center [702, 153] width 244 height 263
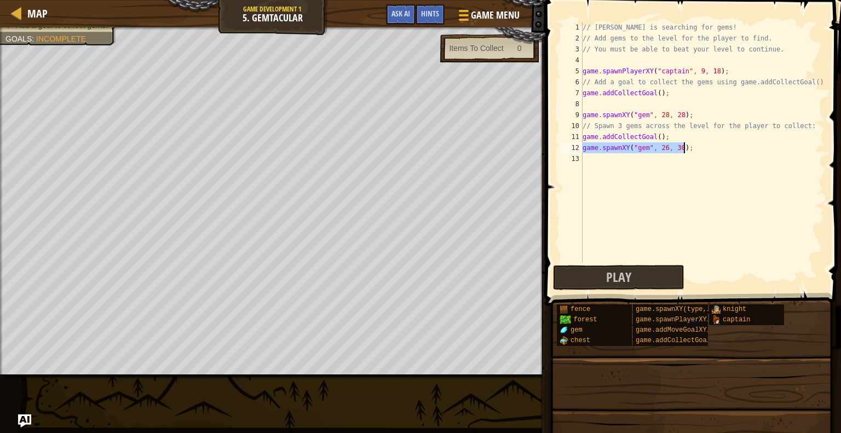
click at [584, 162] on div "// [PERSON_NAME] is searching for gems! // Add gems to the level for the player…" at bounding box center [702, 153] width 244 height 263
paste textarea "game.spawnXY("gem", 26, 30);"
type textarea "game.spawnXY("gem", 26, 30);"
click at [595, 273] on button "Play" at bounding box center [618, 277] width 131 height 25
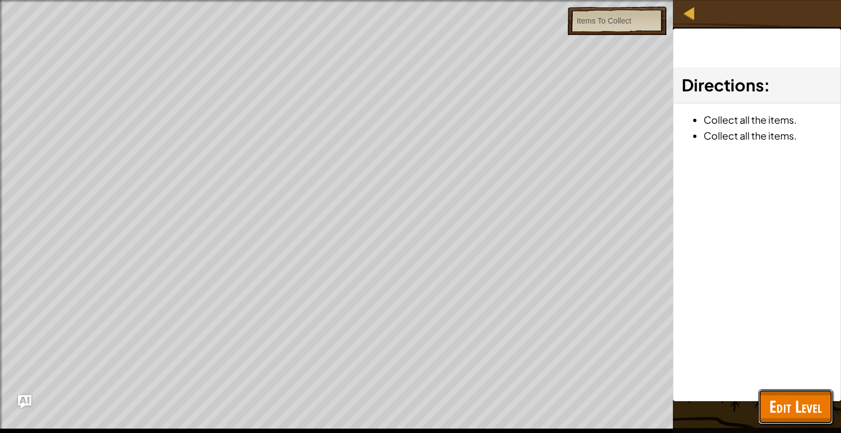
click at [790, 412] on span "Edit Level" at bounding box center [795, 406] width 53 height 22
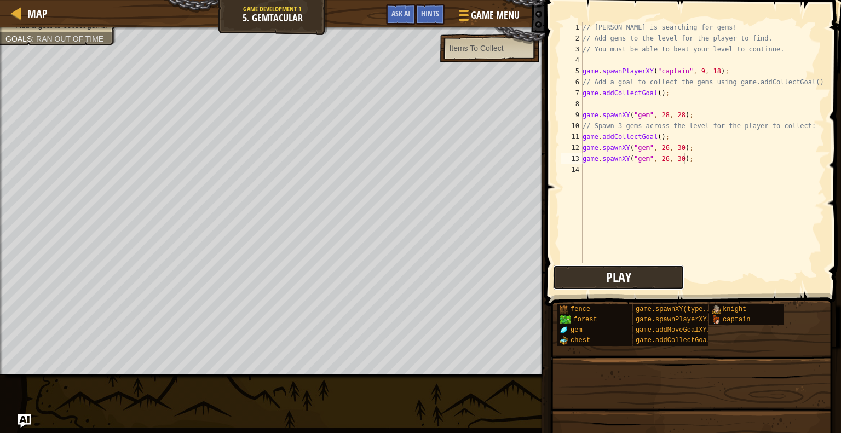
click at [613, 275] on span "Play" at bounding box center [618, 277] width 25 height 18
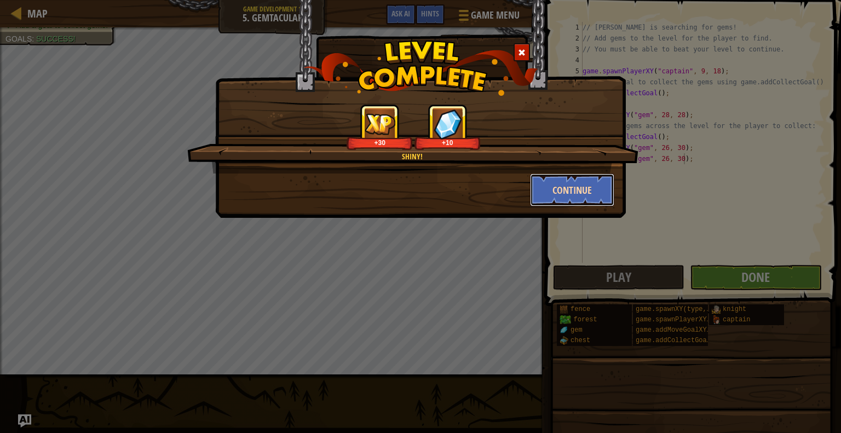
click at [548, 197] on button "Continue" at bounding box center [572, 190] width 85 height 33
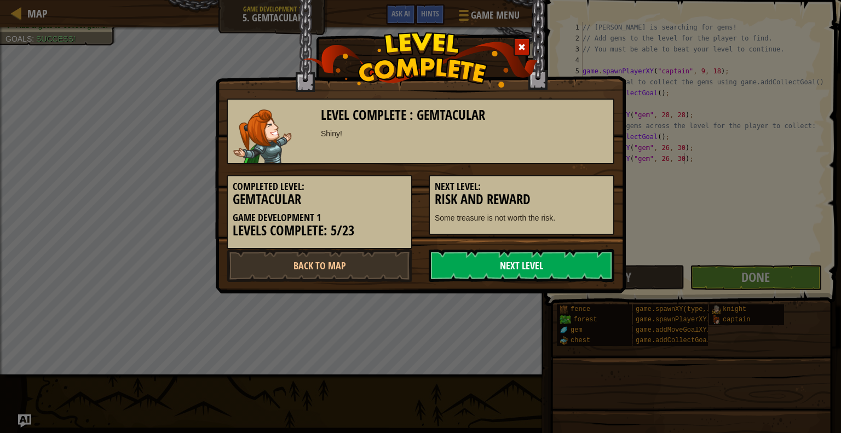
click at [517, 279] on link "Next Level" at bounding box center [522, 265] width 186 height 33
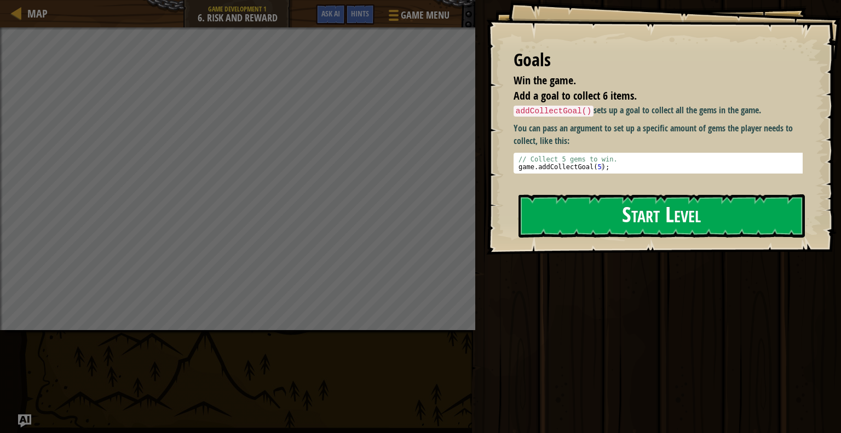
click at [588, 232] on button "Start Level" at bounding box center [662, 215] width 286 height 43
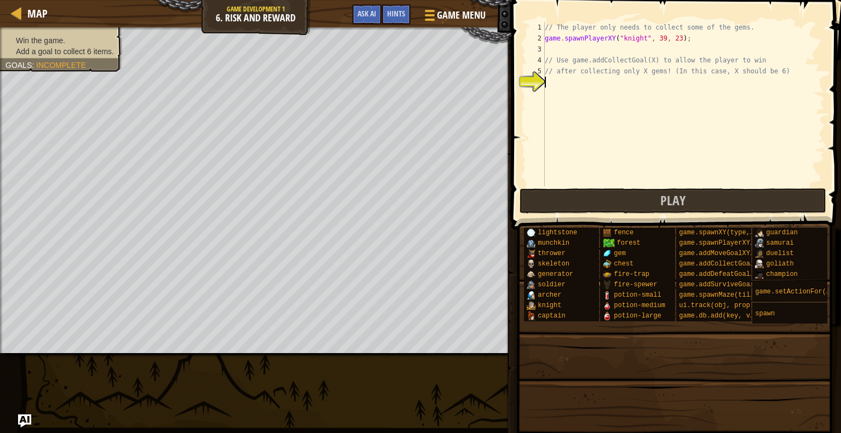
scroll to position [5, 0]
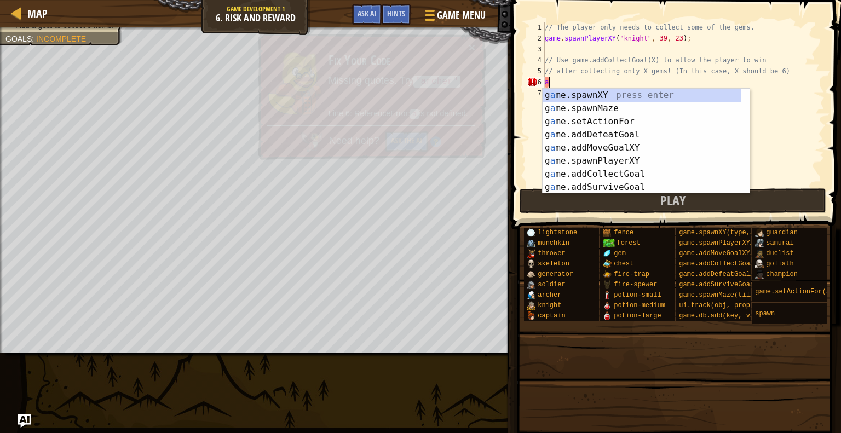
type textarea "add"
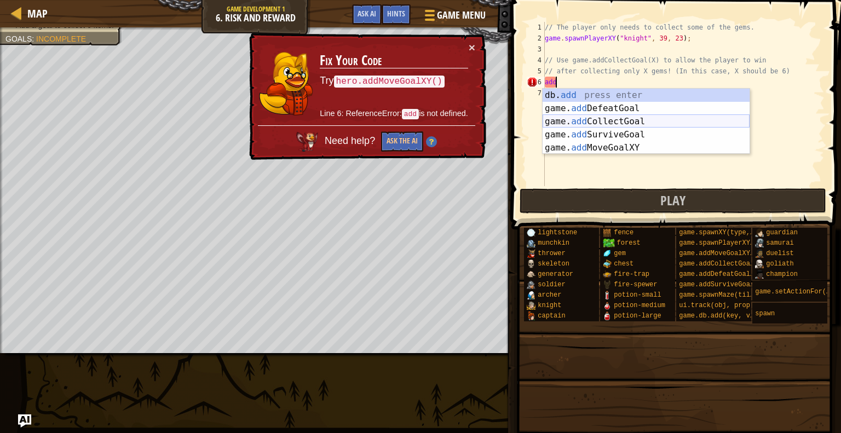
click at [573, 119] on div "db. add press enter game. add DefeatGoal press enter game. add CollectGoal pres…" at bounding box center [646, 135] width 207 height 92
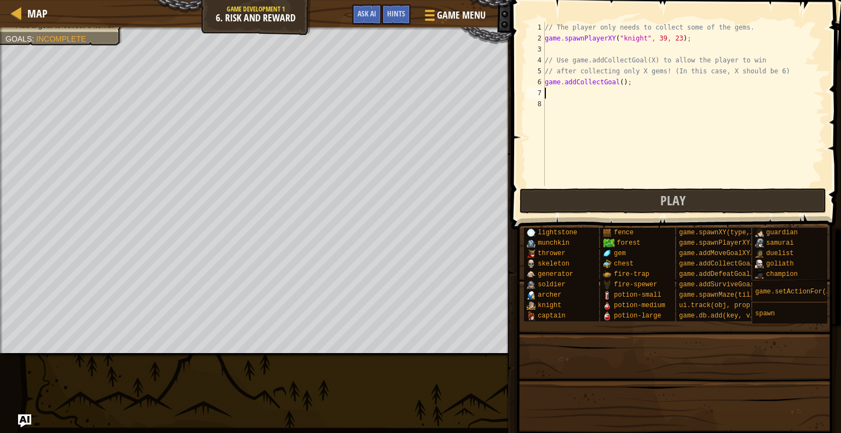
click at [615, 80] on div "// The player only needs to collect some of the gems. game . spawnPlayerXY ( "k…" at bounding box center [684, 115] width 282 height 186
click at [595, 199] on button "Play" at bounding box center [673, 200] width 307 height 25
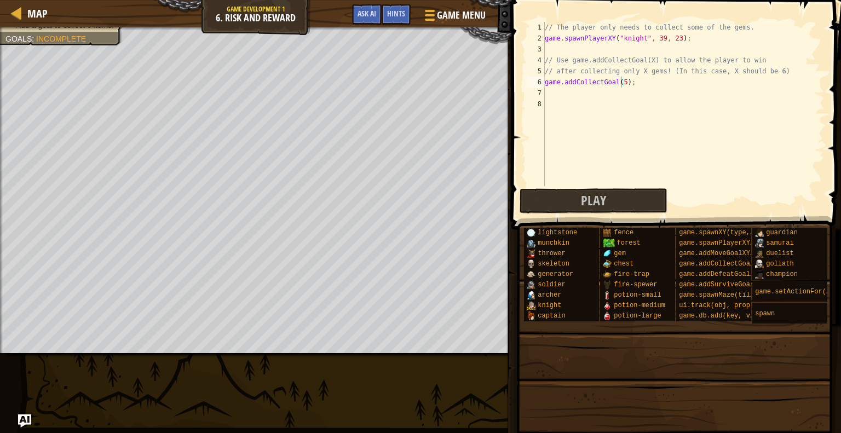
click at [619, 80] on div "// The player only needs to collect some of the gems. game . spawnPlayerXY ( "k…" at bounding box center [684, 115] width 282 height 186
type textarea "game.addCollectGoal(6);"
click at [579, 193] on button "Play" at bounding box center [594, 200] width 148 height 25
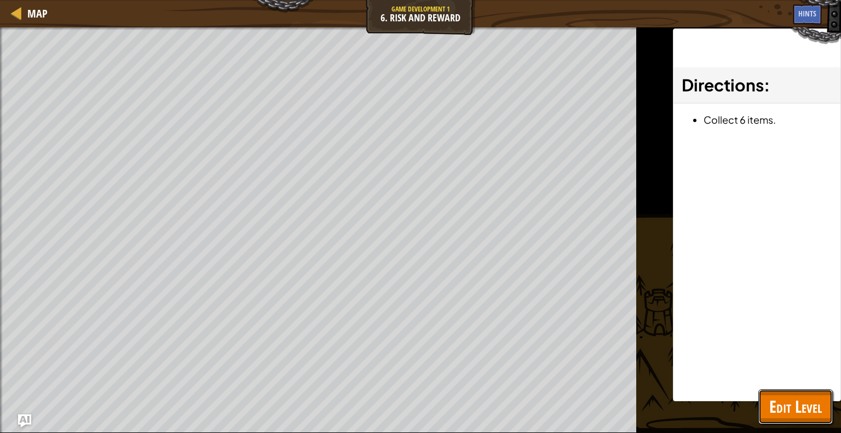
click at [786, 396] on span "Edit Level" at bounding box center [795, 406] width 53 height 22
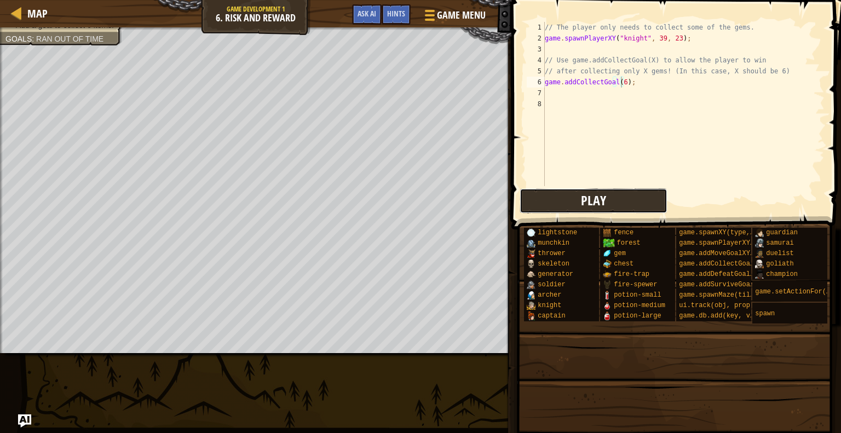
click at [606, 199] on button "Play" at bounding box center [594, 200] width 148 height 25
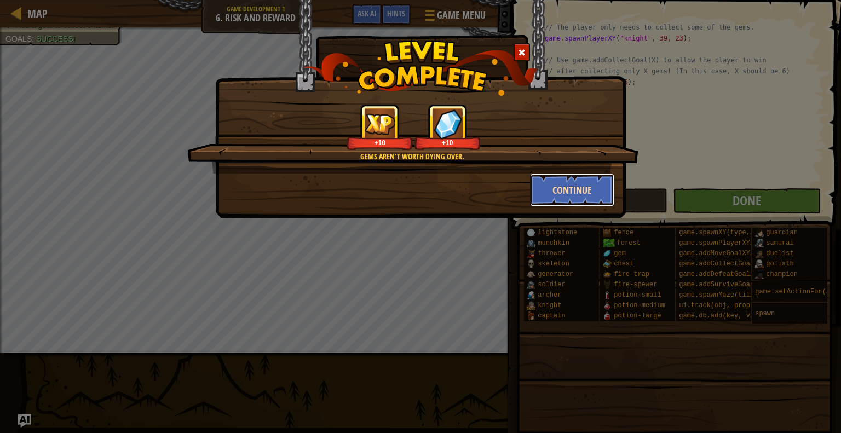
click at [571, 188] on button "Continue" at bounding box center [572, 190] width 85 height 33
